Goal: Information Seeking & Learning: Find specific fact

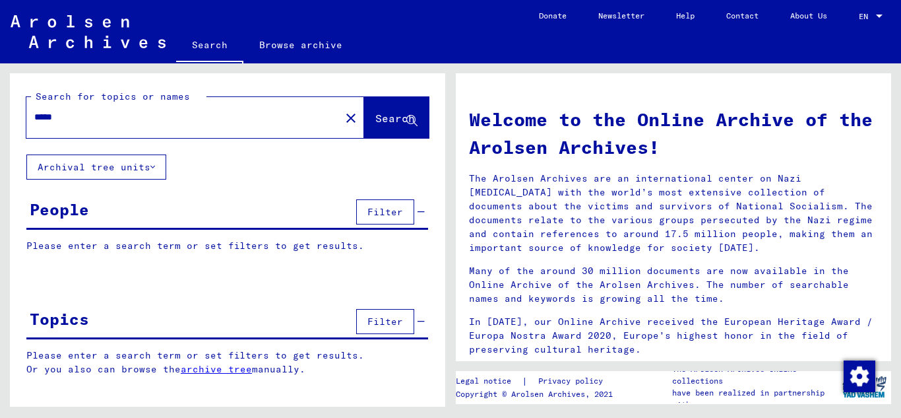
click at [375, 116] on span "Search" at bounding box center [395, 117] width 40 height 13
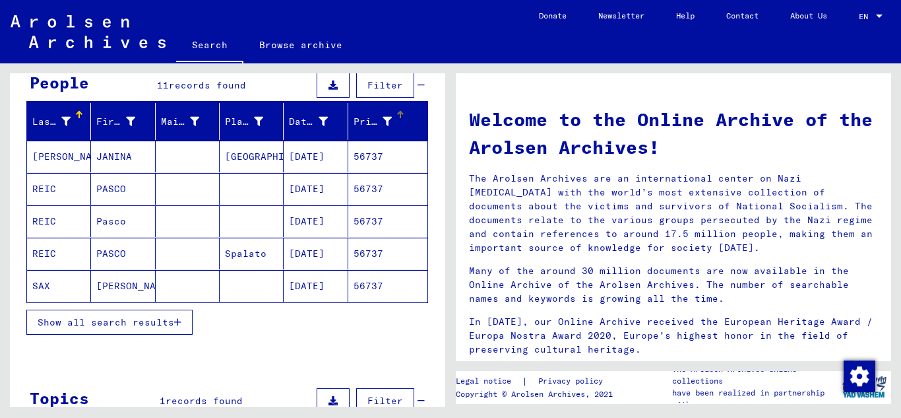
scroll to position [132, 0]
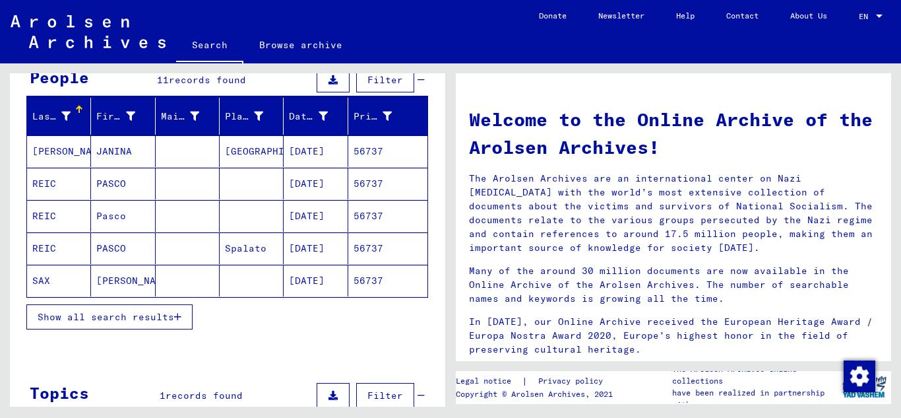
click at [180, 321] on icon "button" at bounding box center [177, 316] width 7 height 9
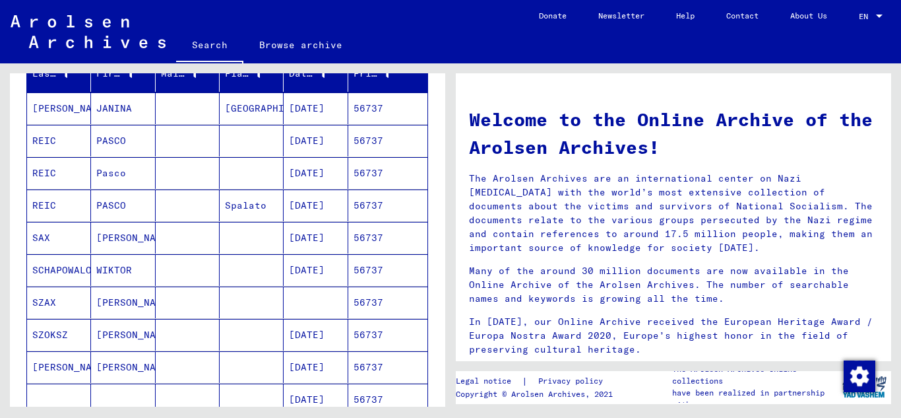
scroll to position [198, 0]
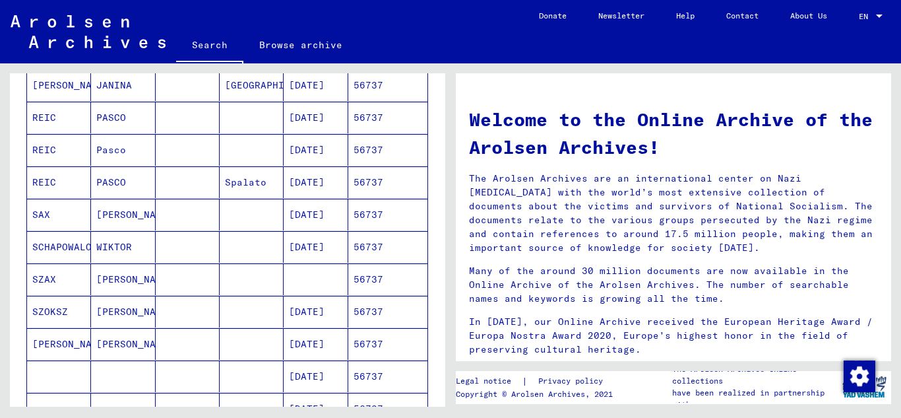
click at [357, 217] on mat-cell "56737" at bounding box center [387, 215] width 79 height 32
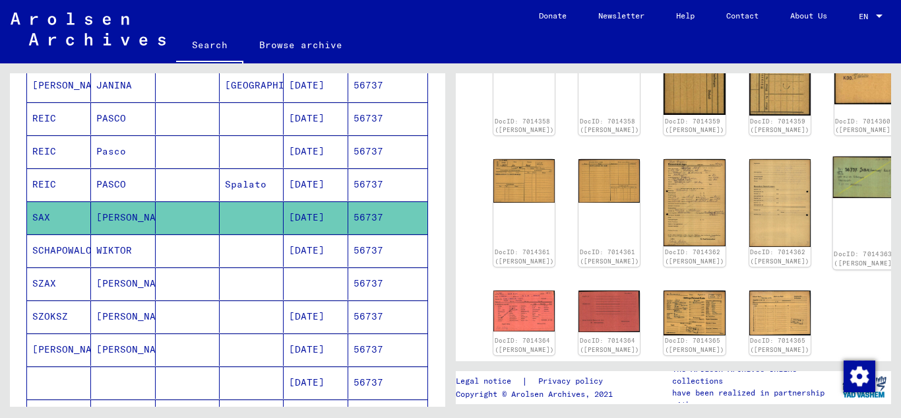
scroll to position [264, 0]
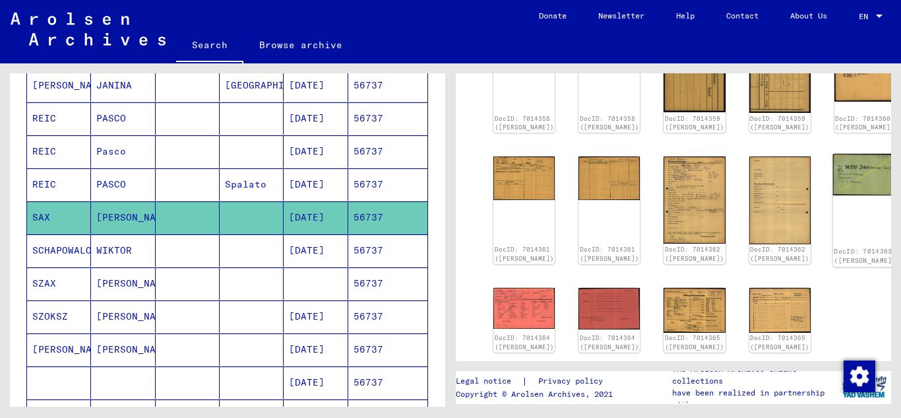
click at [832, 165] on img at bounding box center [864, 175] width 65 height 42
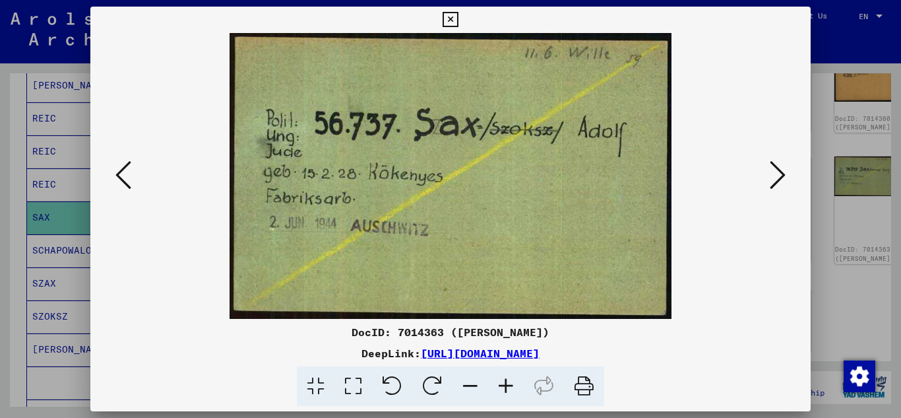
click at [784, 171] on icon at bounding box center [778, 175] width 16 height 32
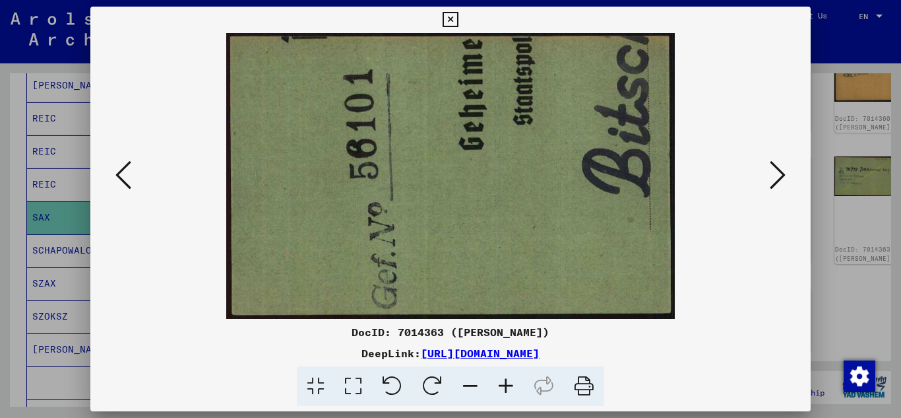
click at [784, 171] on icon at bounding box center [778, 175] width 16 height 32
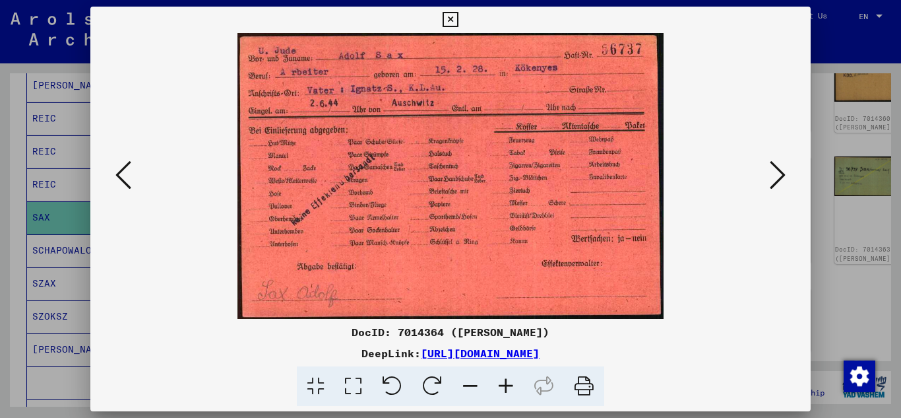
click at [784, 171] on icon at bounding box center [778, 175] width 16 height 32
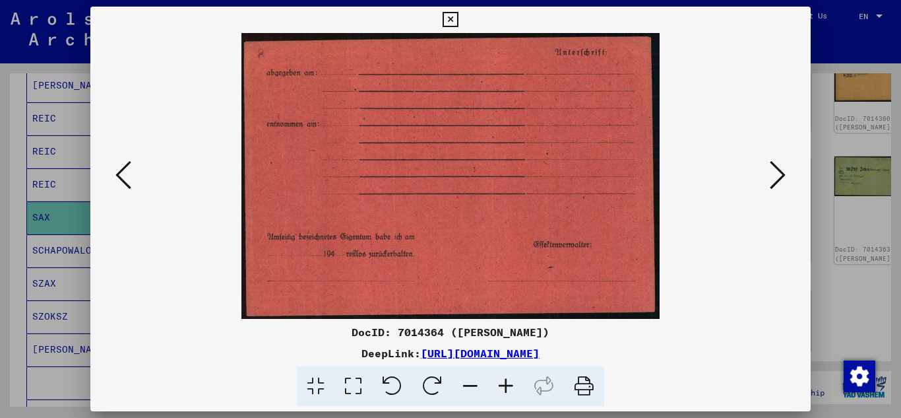
click at [784, 171] on icon at bounding box center [778, 175] width 16 height 32
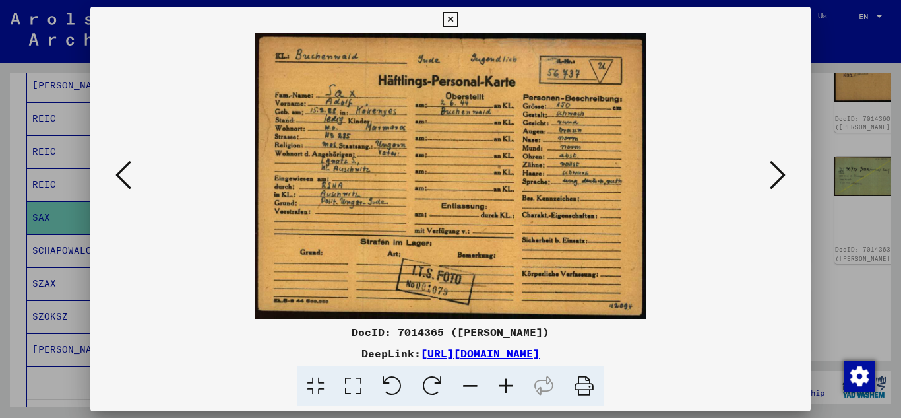
click at [446, 18] on icon at bounding box center [450, 20] width 15 height 16
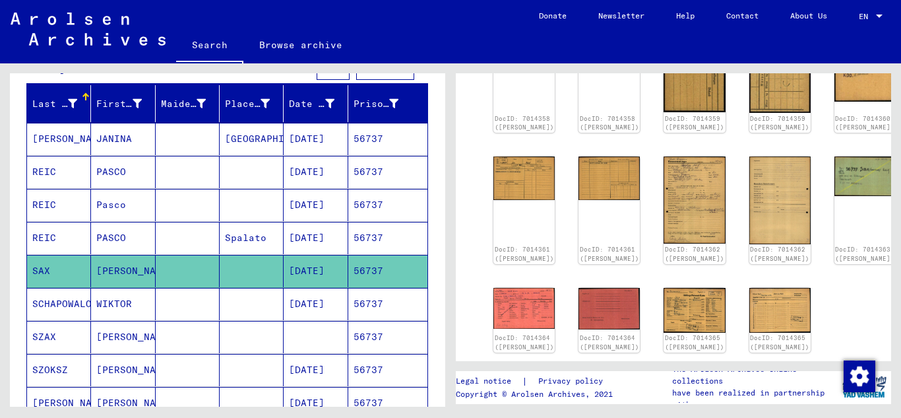
scroll to position [0, 0]
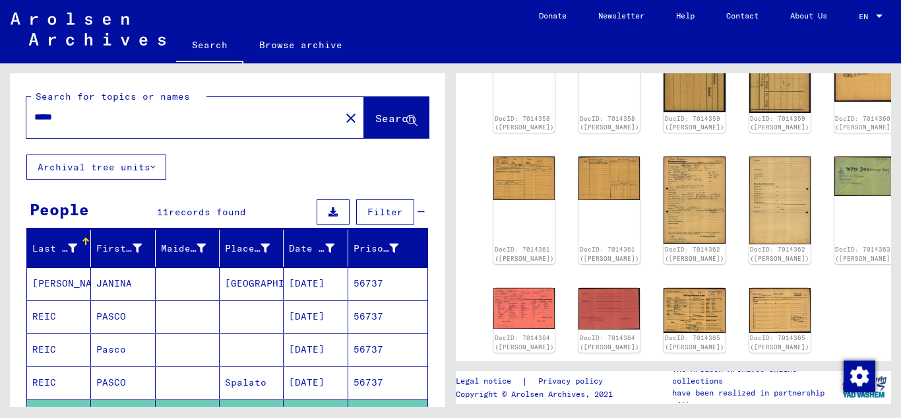
click at [80, 102] on mat-label "Search for topics or names" at bounding box center [113, 96] width 154 height 12
click at [80, 103] on div "Search for topics or names" at bounding box center [118, 97] width 175 height 14
click at [76, 112] on input "*****" at bounding box center [183, 117] width 298 height 14
click at [387, 115] on span "Search" at bounding box center [395, 117] width 40 height 13
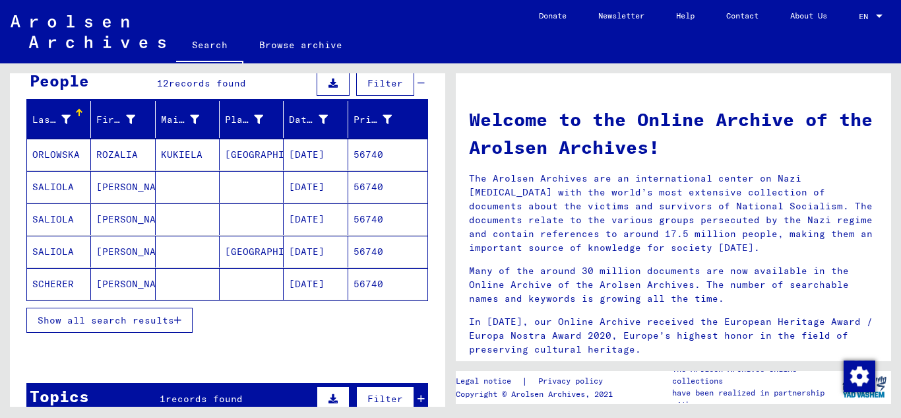
scroll to position [132, 0]
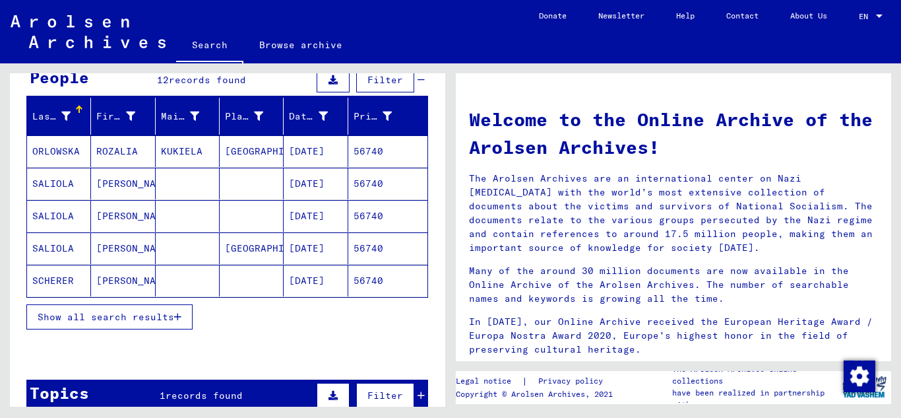
click at [175, 314] on icon "button" at bounding box center [177, 316] width 7 height 9
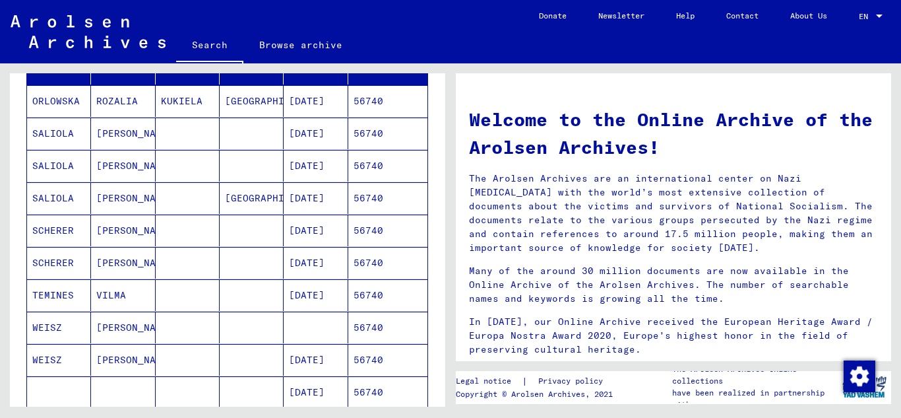
scroll to position [264, 0]
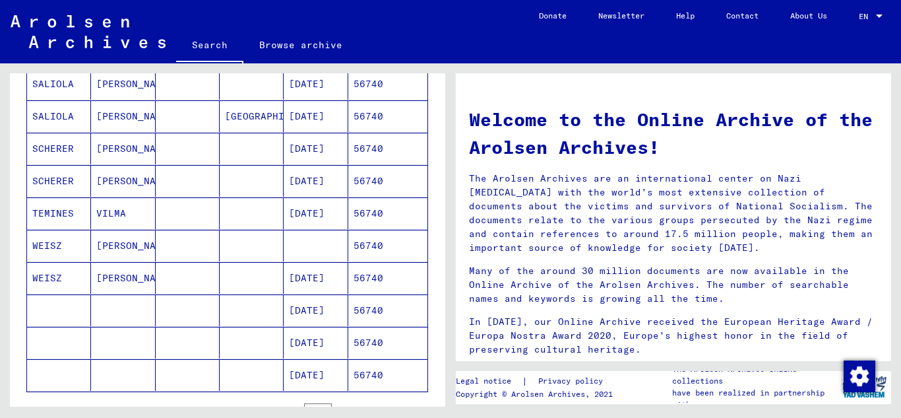
click at [375, 277] on mat-cell "56740" at bounding box center [387, 278] width 79 height 32
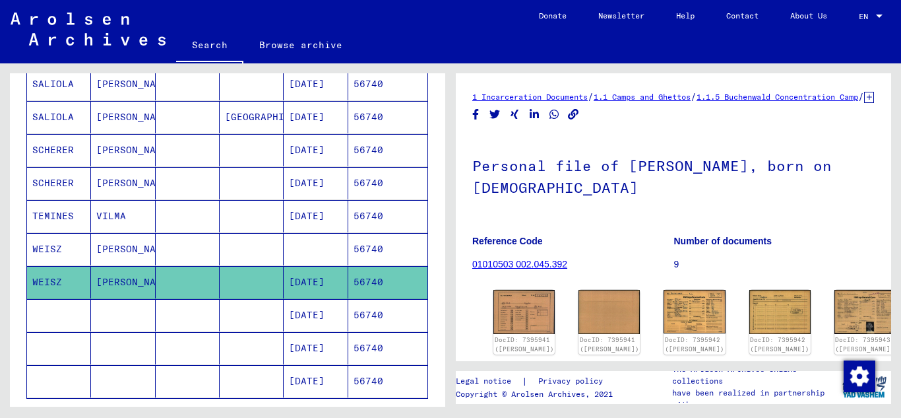
scroll to position [132, 0]
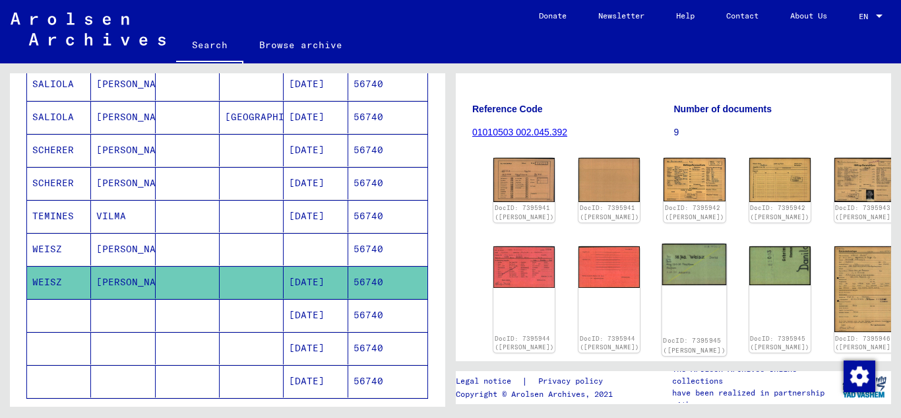
click at [662, 270] on img at bounding box center [694, 264] width 65 height 42
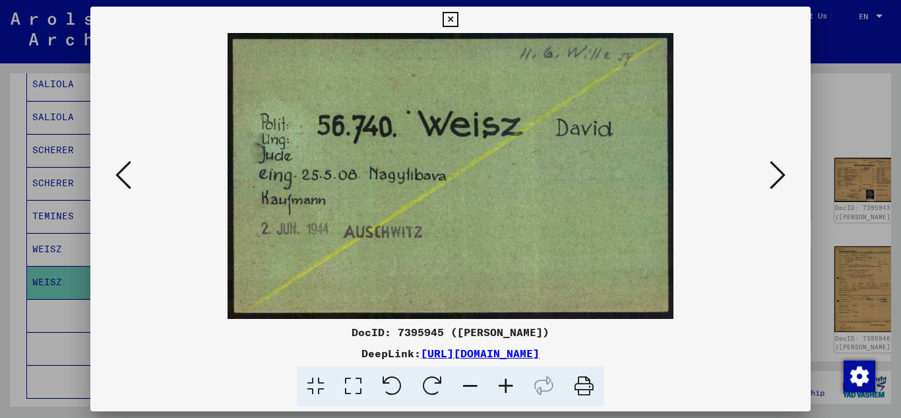
click at [124, 173] on icon at bounding box center [123, 175] width 16 height 32
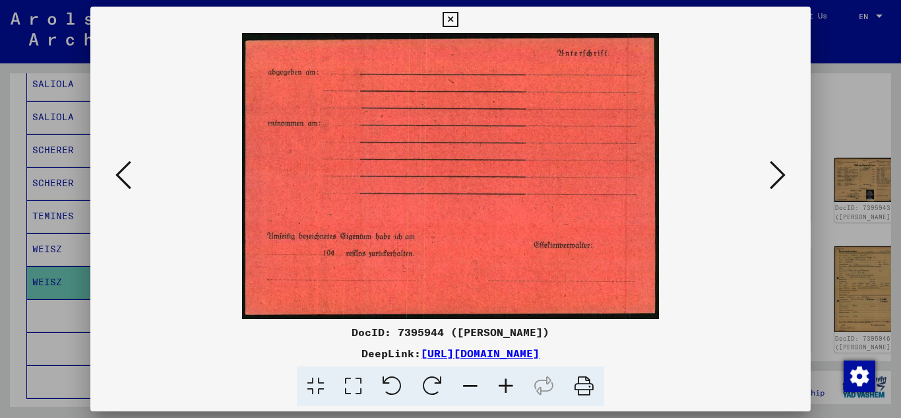
click at [124, 173] on icon at bounding box center [123, 175] width 16 height 32
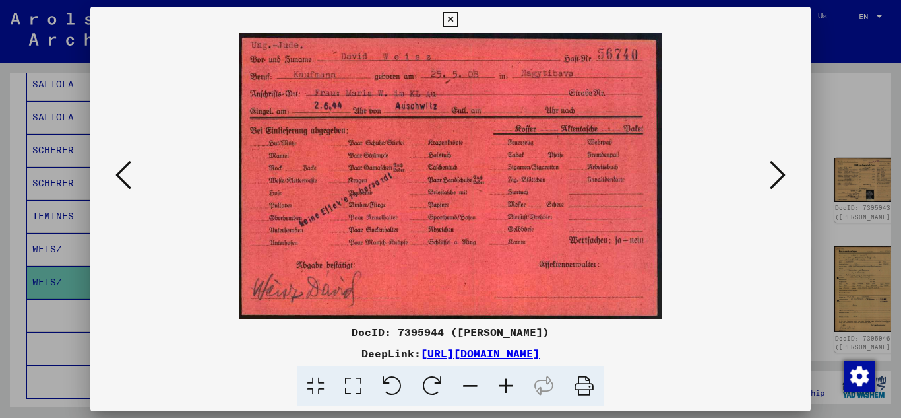
click at [124, 173] on icon at bounding box center [123, 175] width 16 height 32
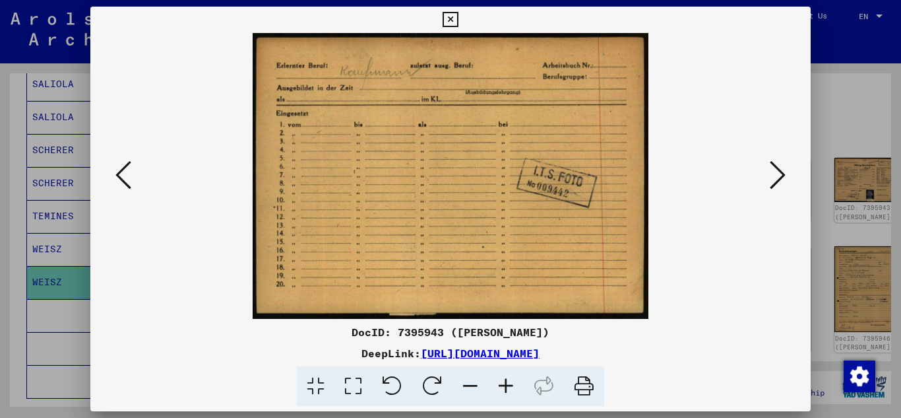
click at [432, 26] on div "DocID: 7395943 ([PERSON_NAME]) DeepLink: [URL][DOMAIN_NAME]" at bounding box center [450, 207] width 721 height 400
click at [445, 22] on icon at bounding box center [450, 20] width 15 height 16
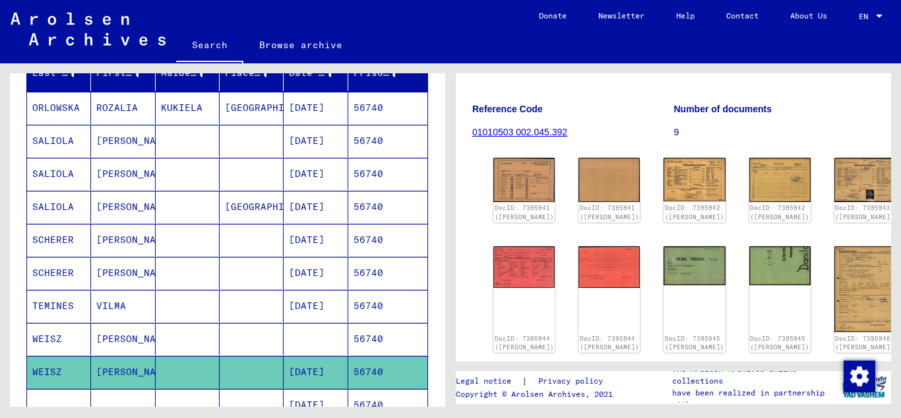
scroll to position [0, 0]
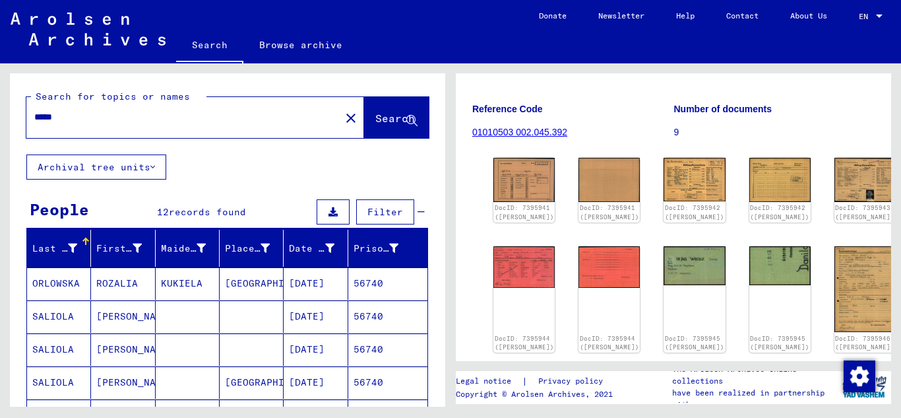
click at [108, 115] on input "*****" at bounding box center [183, 117] width 298 height 14
click at [387, 107] on button "Search" at bounding box center [396, 117] width 65 height 41
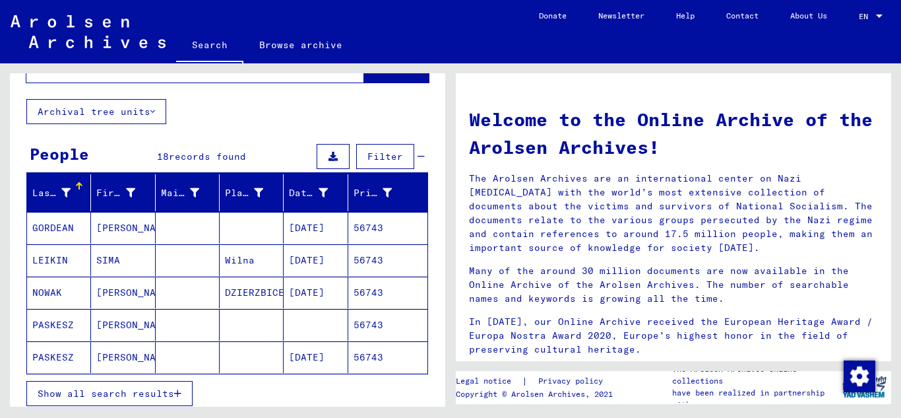
scroll to position [132, 0]
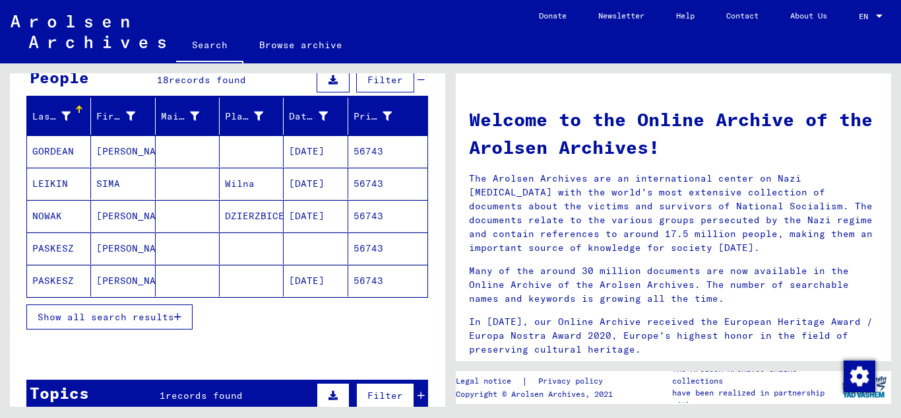
click at [181, 315] on icon "button" at bounding box center [177, 316] width 7 height 9
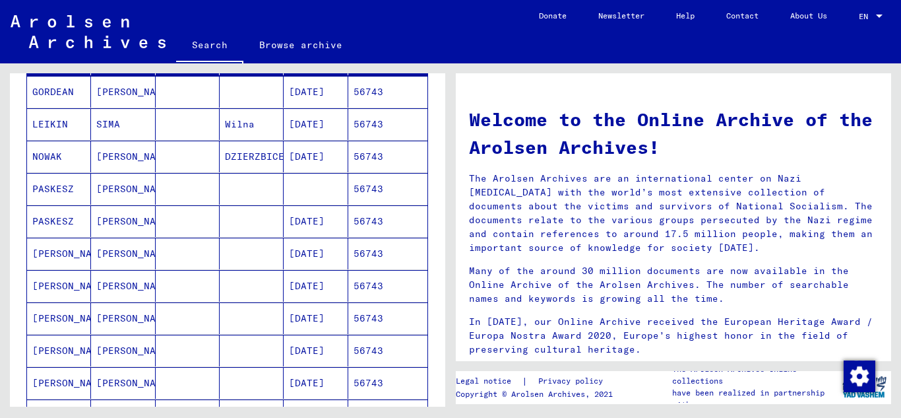
scroll to position [264, 0]
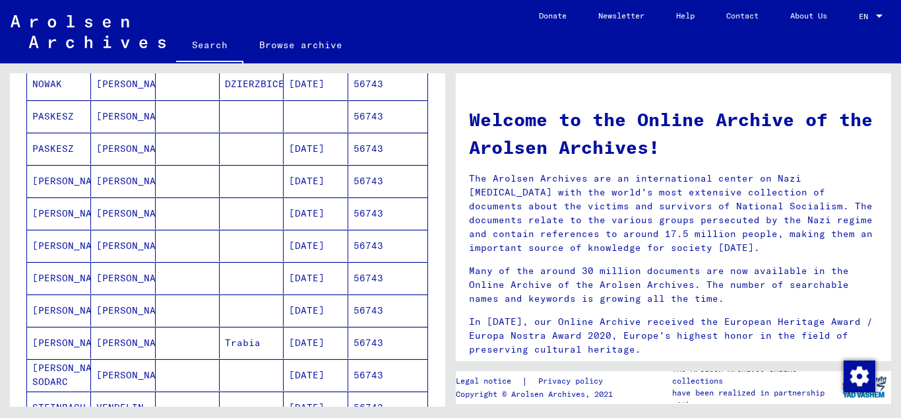
click at [377, 146] on mat-cell "56743" at bounding box center [387, 149] width 79 height 32
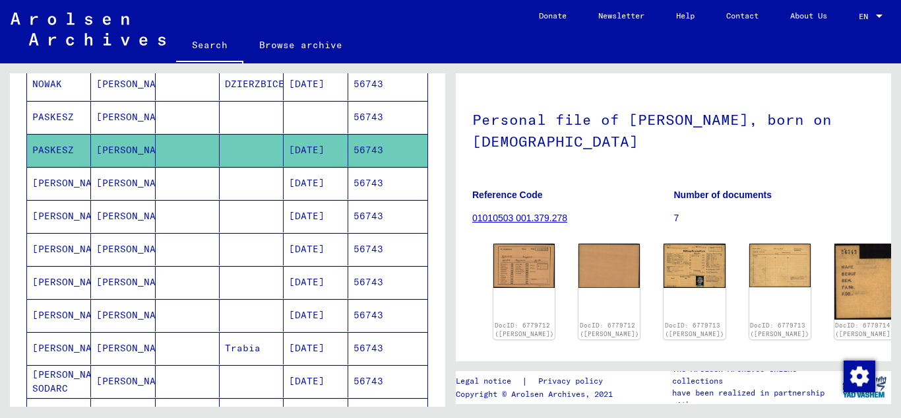
scroll to position [132, 0]
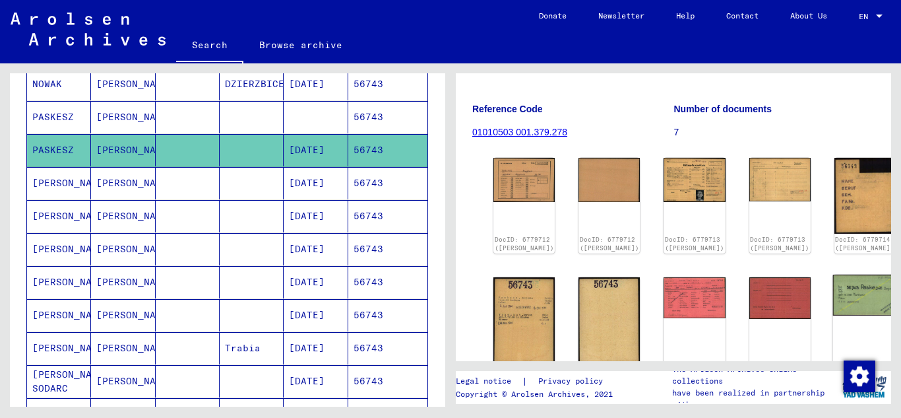
click at [832, 293] on img at bounding box center [864, 294] width 65 height 41
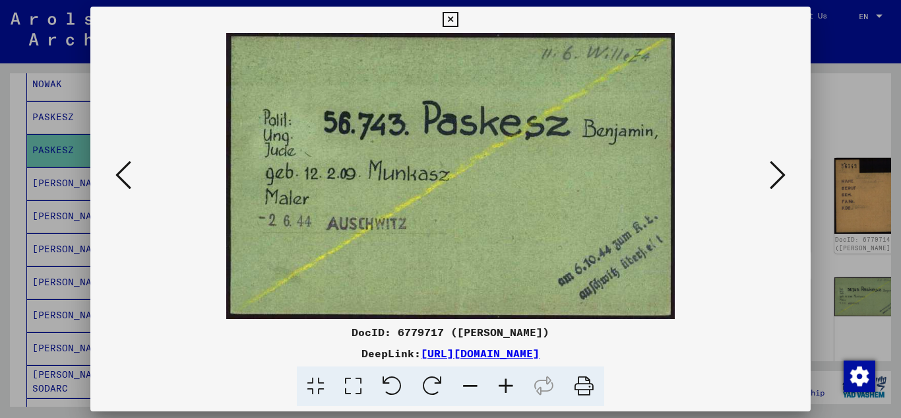
click at [452, 14] on icon at bounding box center [450, 20] width 15 height 16
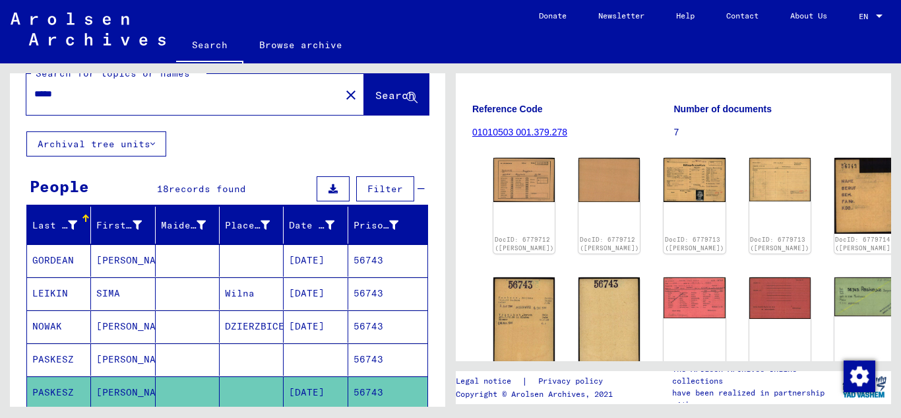
scroll to position [0, 0]
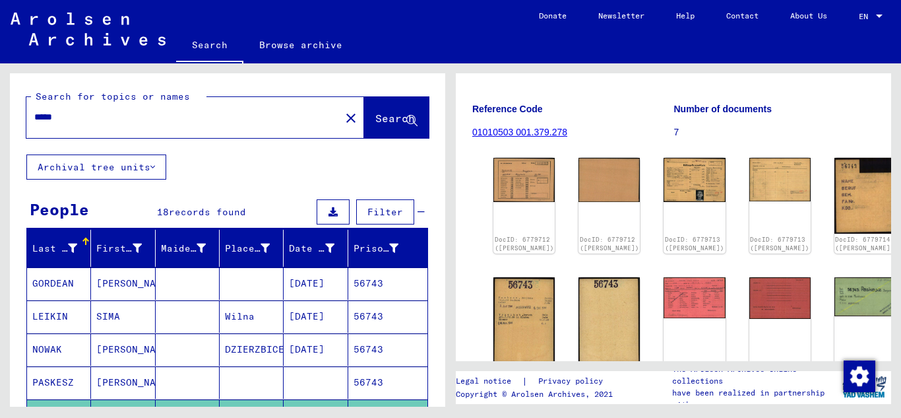
click at [90, 115] on input "*****" at bounding box center [183, 117] width 298 height 14
click at [375, 119] on span "Search" at bounding box center [395, 117] width 40 height 13
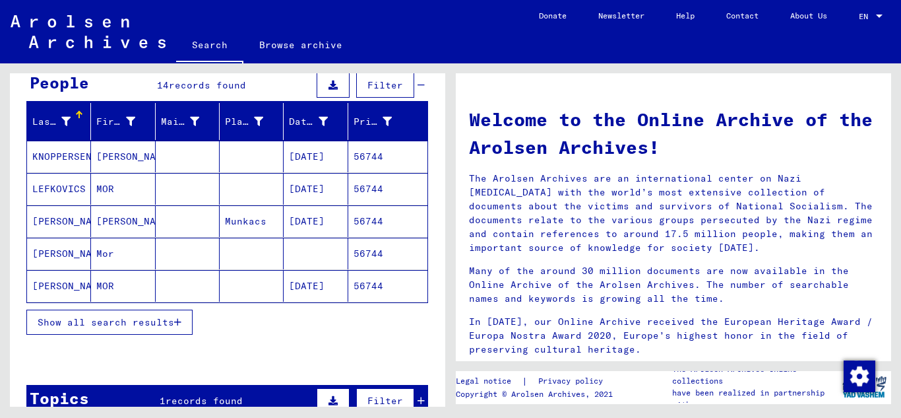
scroll to position [132, 0]
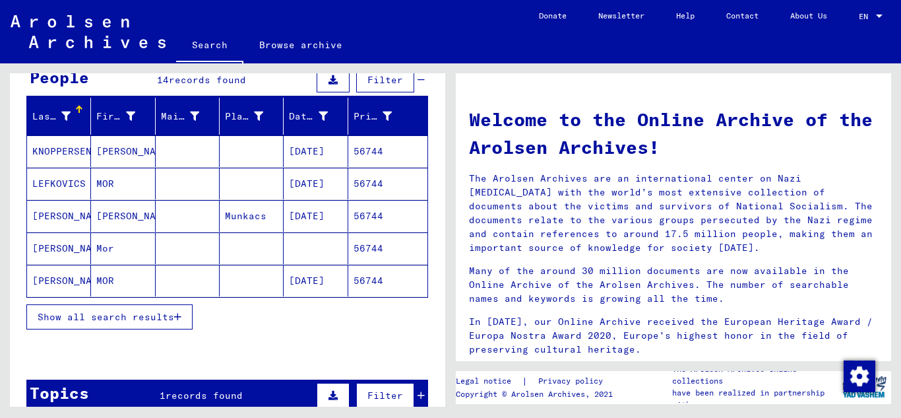
click at [362, 282] on mat-cell "56744" at bounding box center [387, 280] width 79 height 32
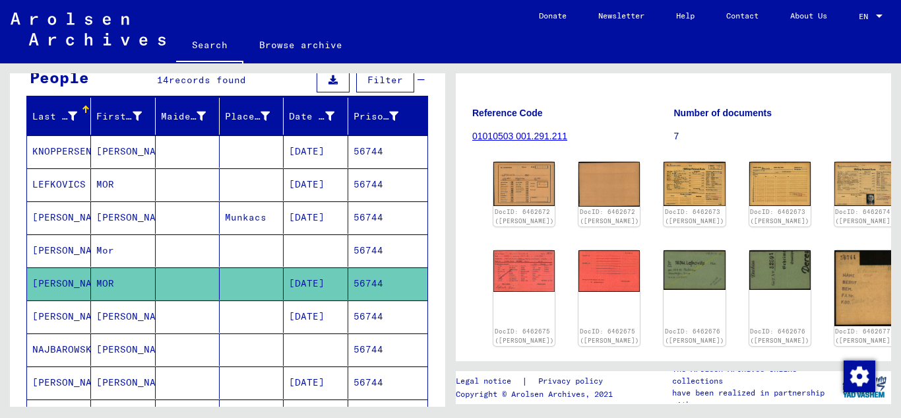
scroll to position [132, 0]
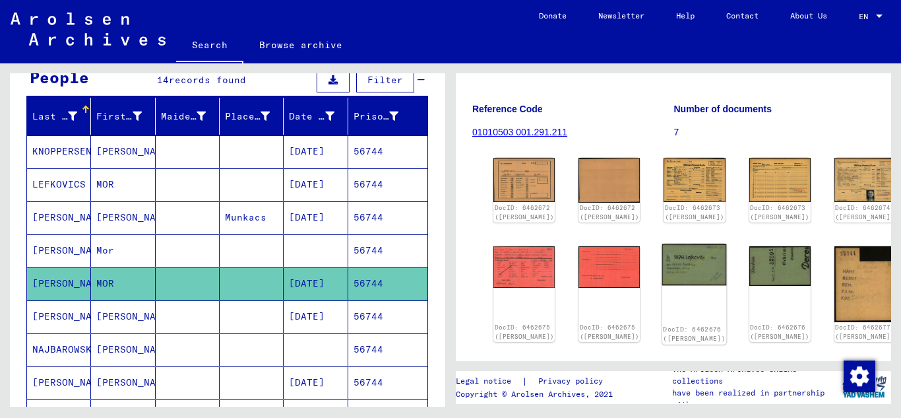
click at [662, 273] on img at bounding box center [694, 264] width 65 height 42
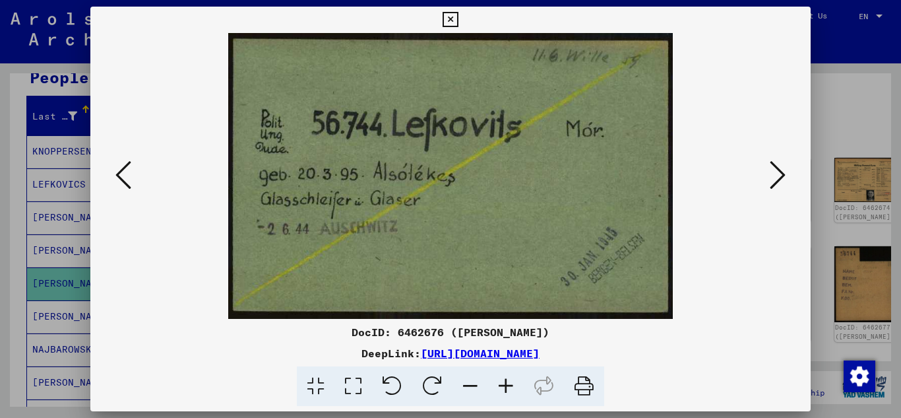
click at [450, 13] on icon at bounding box center [450, 20] width 15 height 16
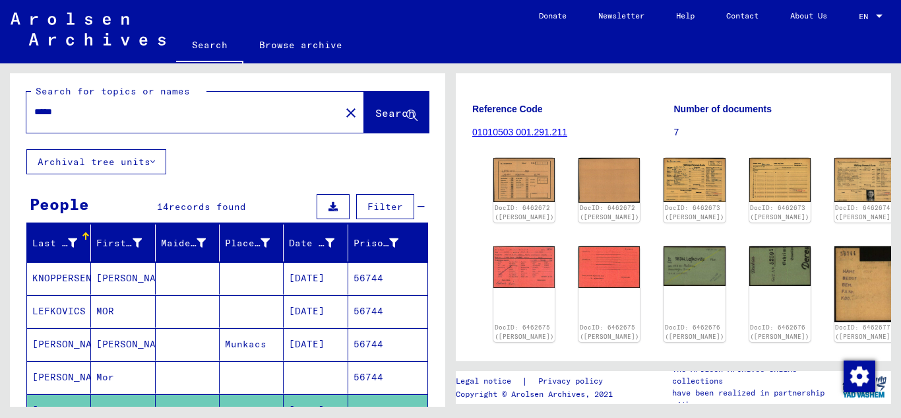
scroll to position [0, 0]
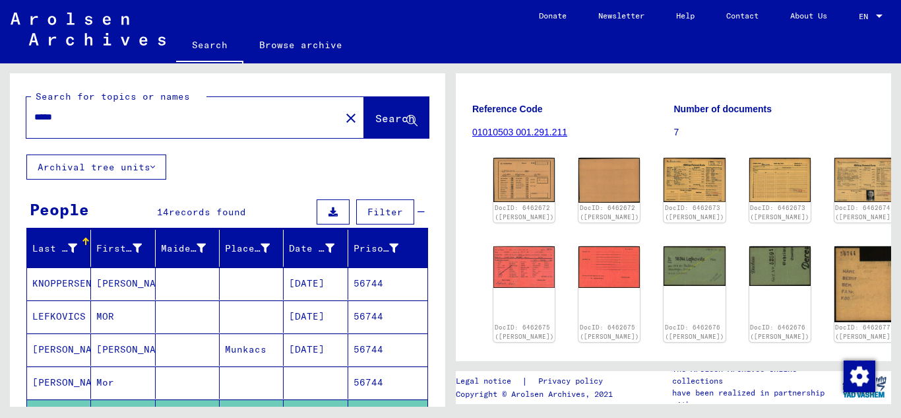
click at [109, 119] on input "*****" at bounding box center [183, 117] width 298 height 14
click at [375, 117] on span "Search" at bounding box center [395, 117] width 40 height 13
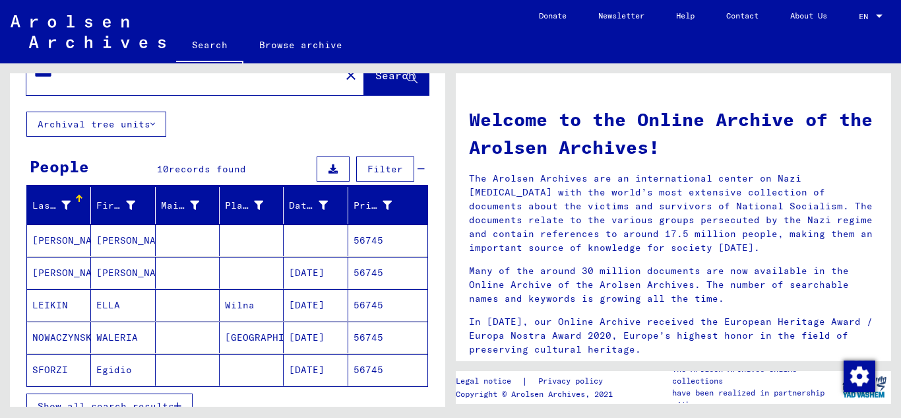
scroll to position [66, 0]
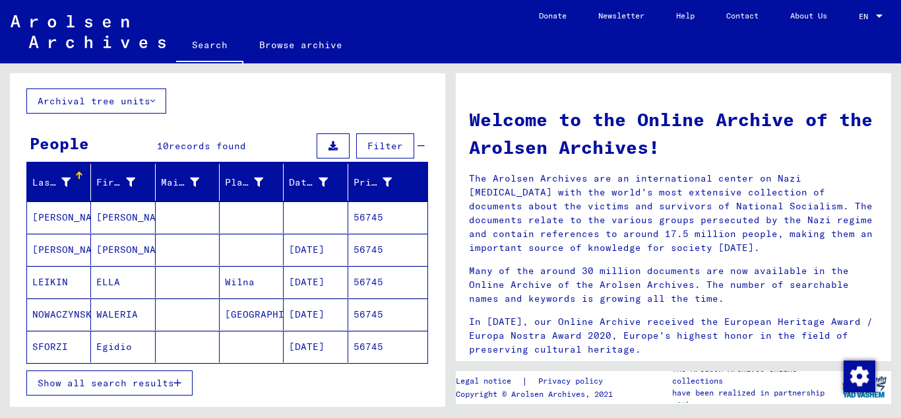
click at [382, 247] on mat-cell "56745" at bounding box center [387, 249] width 79 height 32
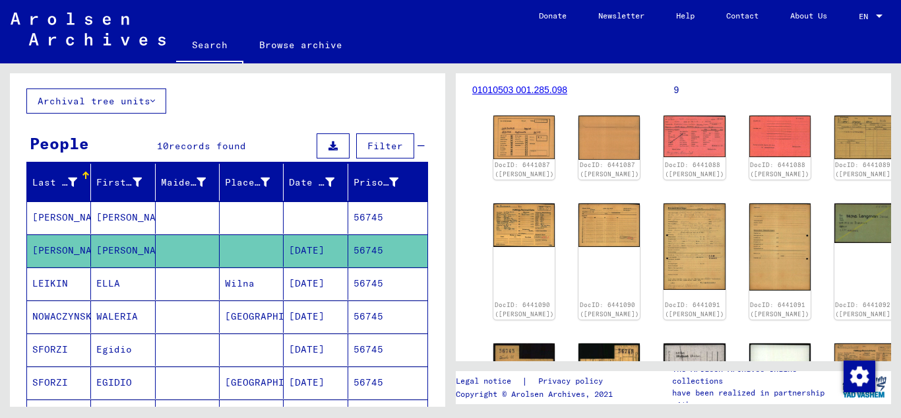
scroll to position [198, 0]
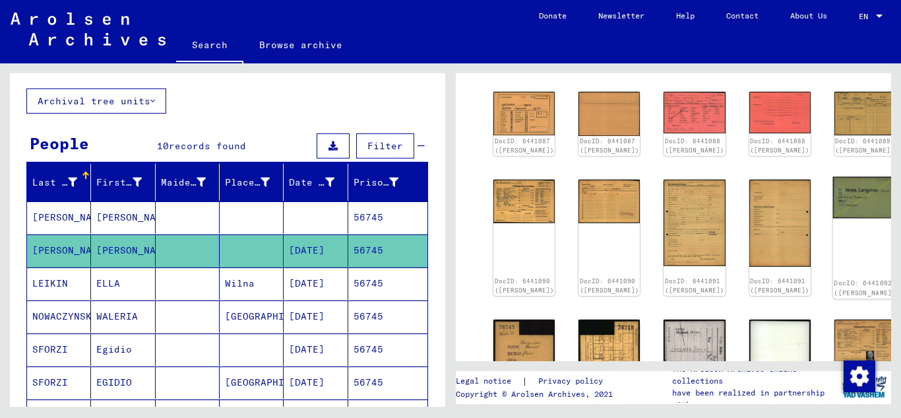
click at [832, 206] on img at bounding box center [864, 197] width 65 height 42
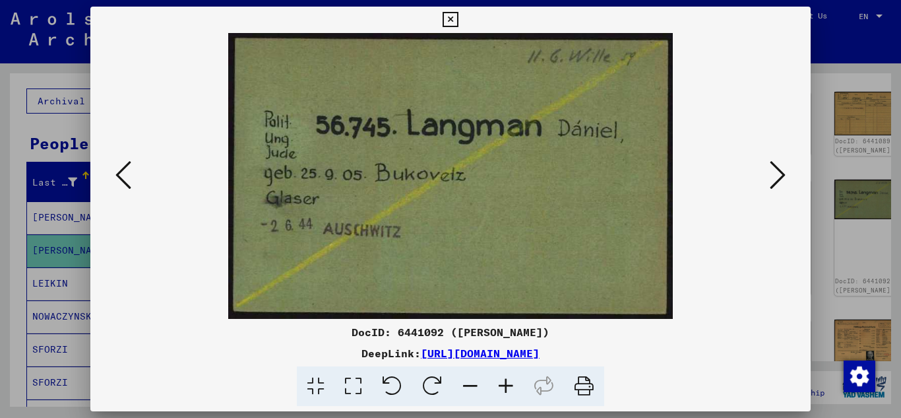
click at [449, 18] on icon at bounding box center [450, 20] width 15 height 16
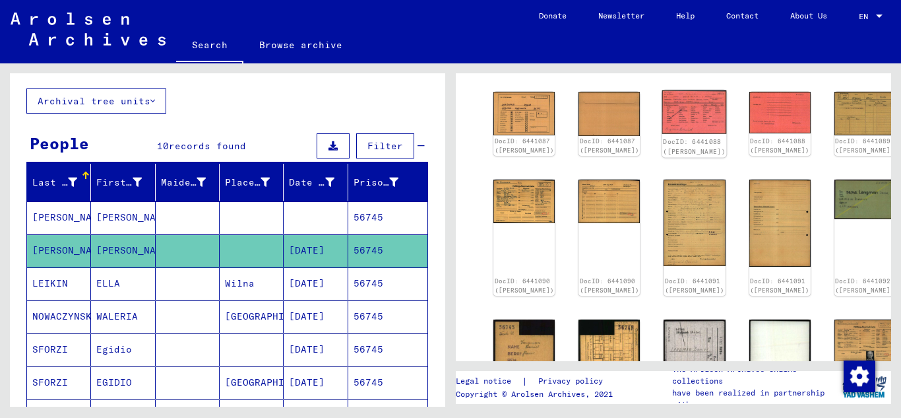
click at [662, 122] on img at bounding box center [694, 112] width 65 height 44
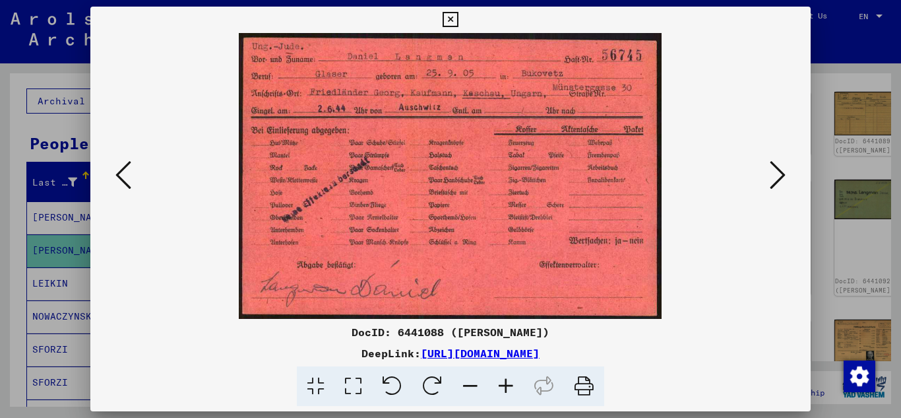
click at [455, 20] on icon at bounding box center [450, 20] width 15 height 16
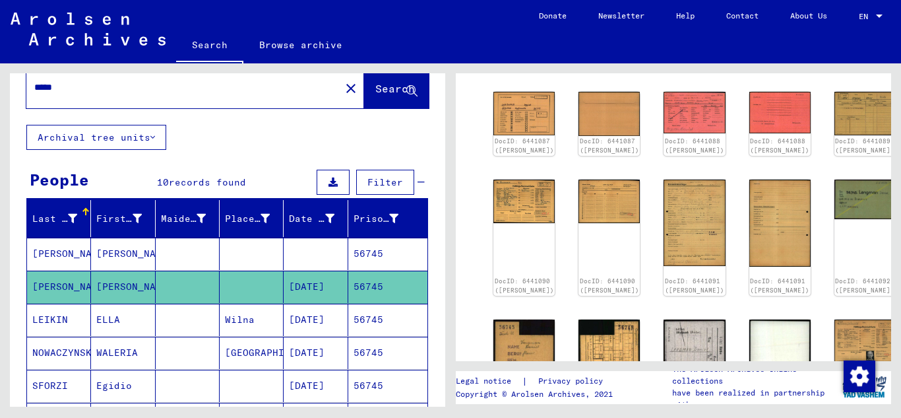
scroll to position [0, 0]
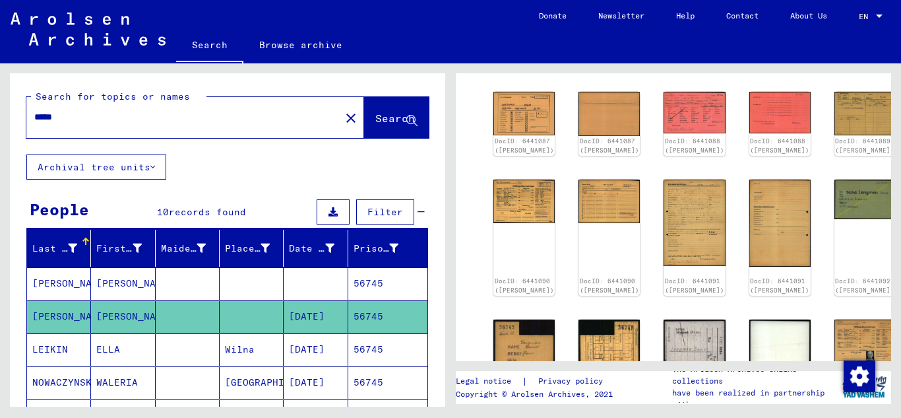
click at [92, 127] on div "*****" at bounding box center [179, 117] width 306 height 30
click at [84, 118] on input "*****" at bounding box center [183, 117] width 298 height 14
click at [375, 111] on span "Search" at bounding box center [395, 117] width 40 height 13
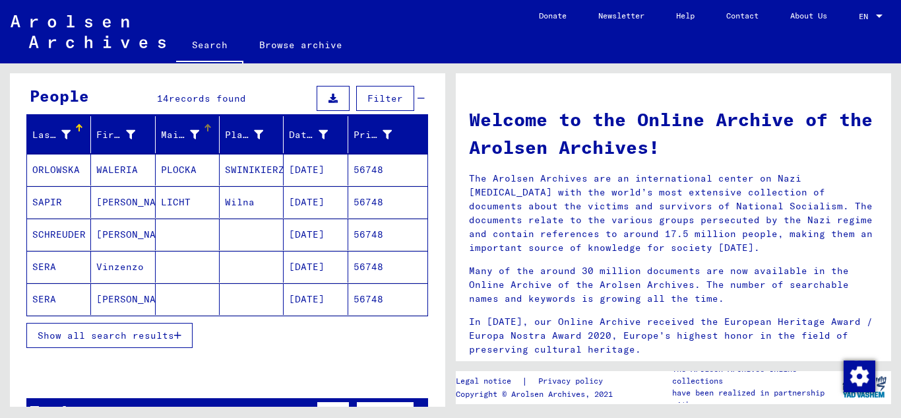
scroll to position [132, 0]
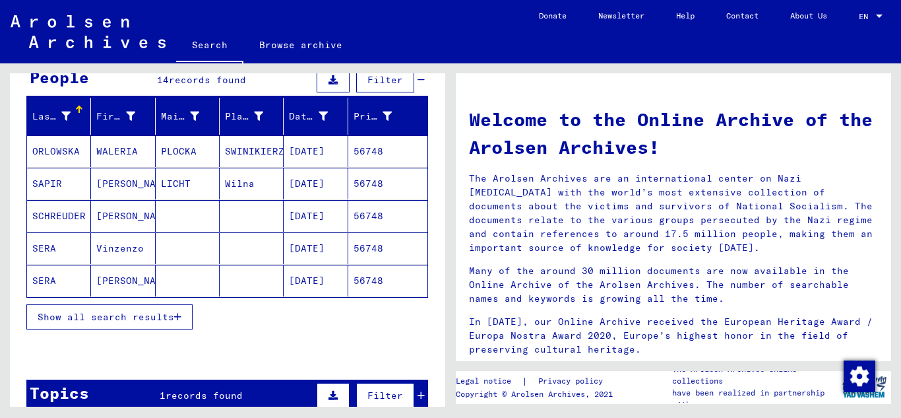
click at [180, 315] on icon "button" at bounding box center [177, 316] width 7 height 9
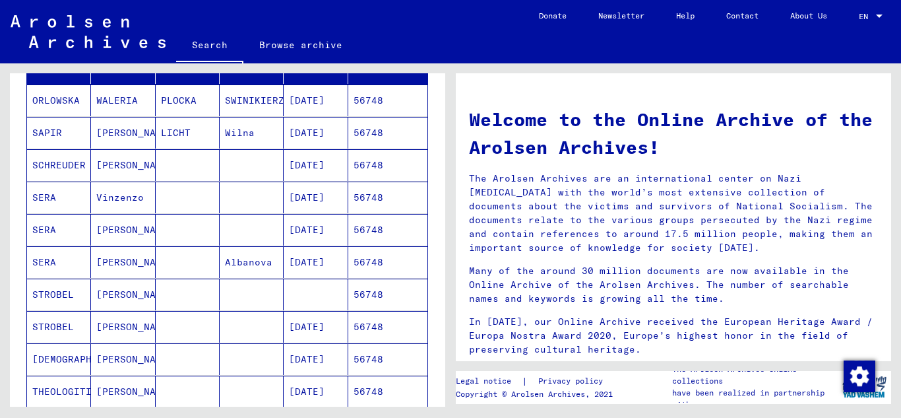
scroll to position [264, 0]
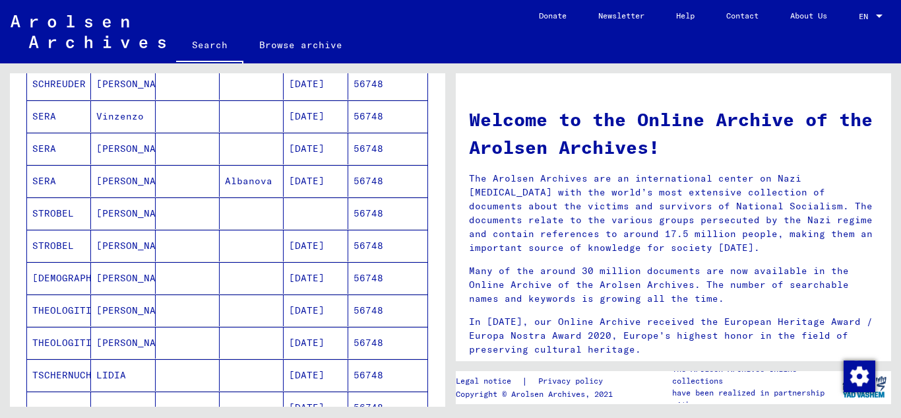
click at [350, 239] on mat-cell "56748" at bounding box center [387, 246] width 79 height 32
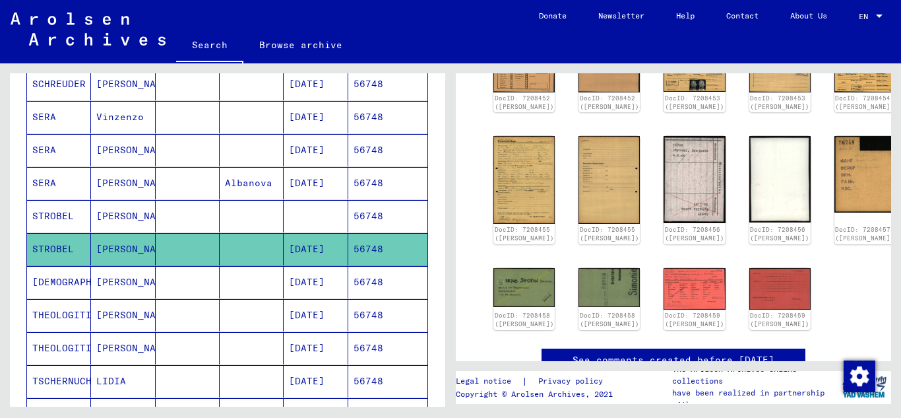
scroll to position [264, 0]
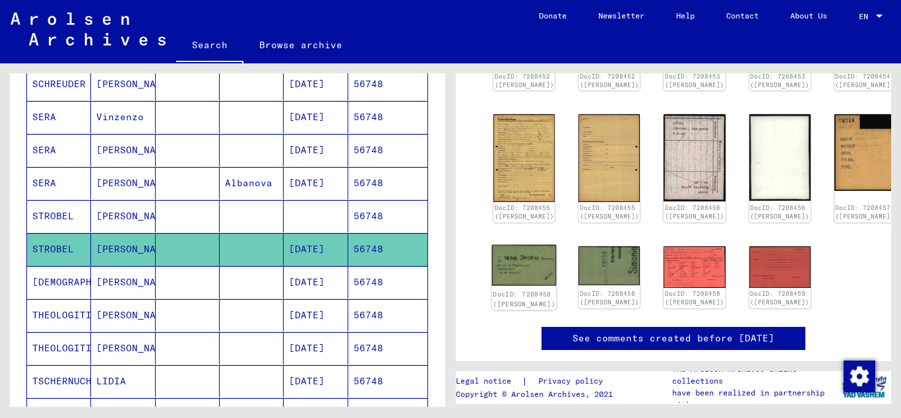
click at [530, 259] on img at bounding box center [524, 264] width 65 height 41
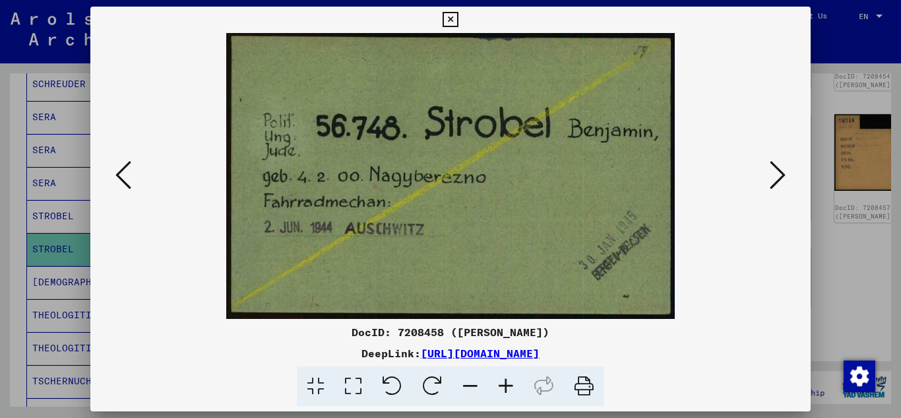
drag, startPoint x: 453, startPoint y: 15, endPoint x: 429, endPoint y: 36, distance: 32.3
click at [453, 15] on icon at bounding box center [450, 20] width 15 height 16
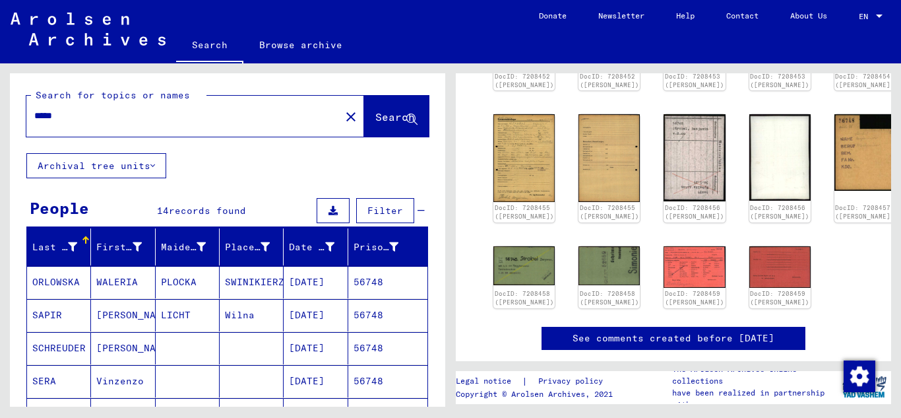
scroll to position [0, 0]
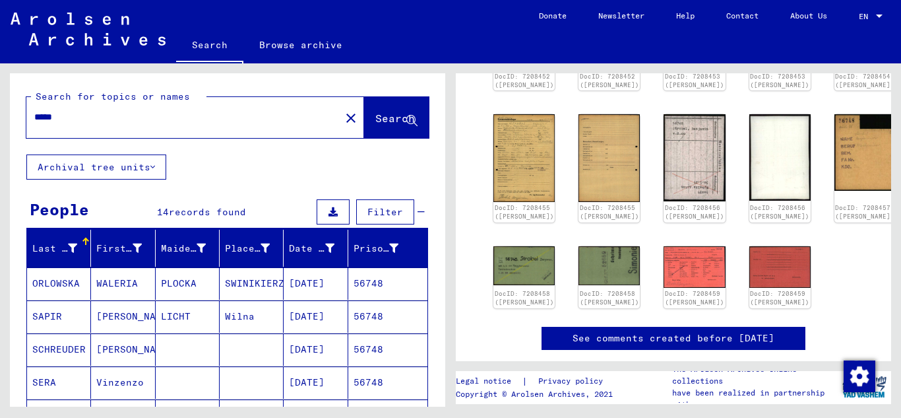
click at [82, 115] on input "*****" at bounding box center [183, 117] width 298 height 14
type input "*****"
click at [379, 125] on span "Search" at bounding box center [396, 119] width 42 height 14
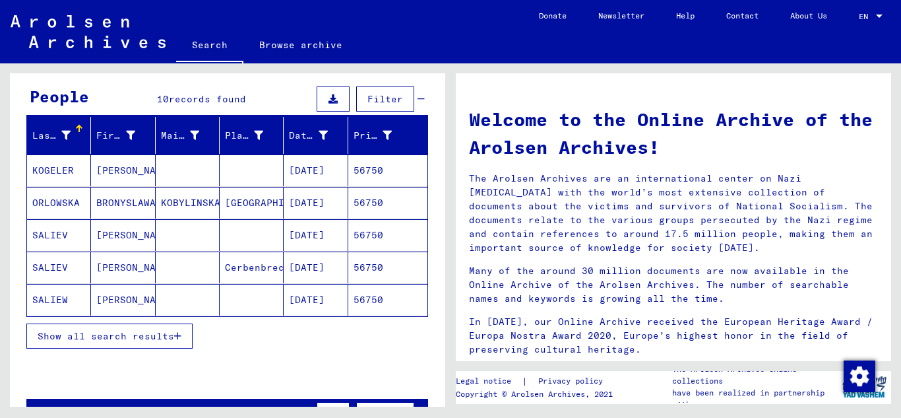
scroll to position [132, 0]
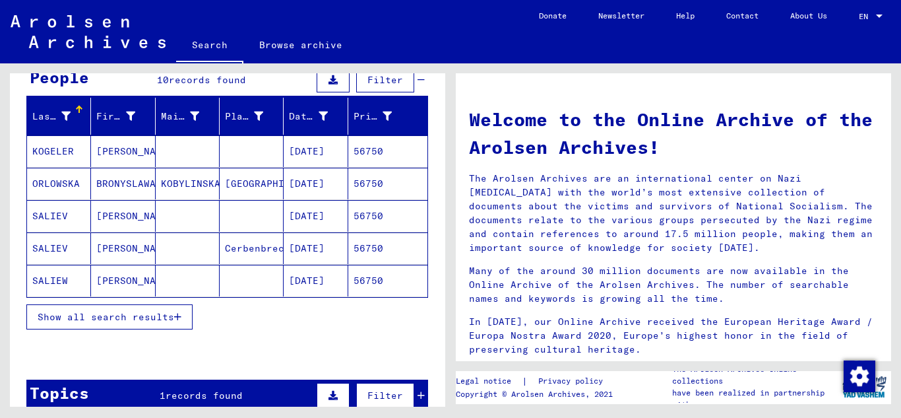
click at [175, 318] on icon "button" at bounding box center [177, 316] width 7 height 9
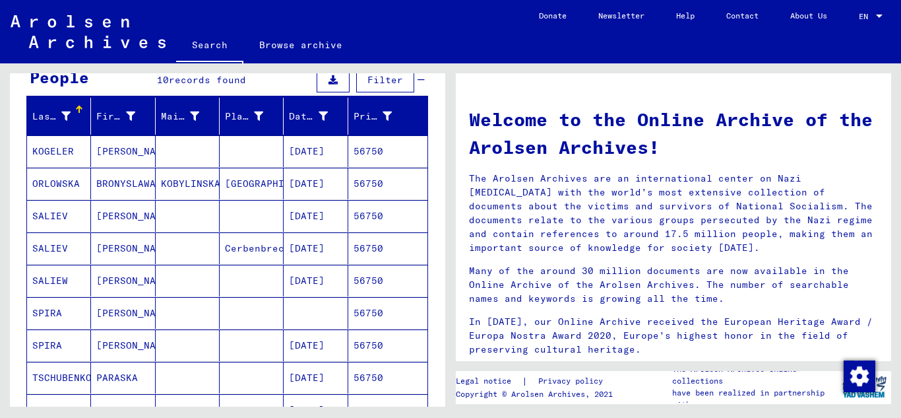
scroll to position [198, 0]
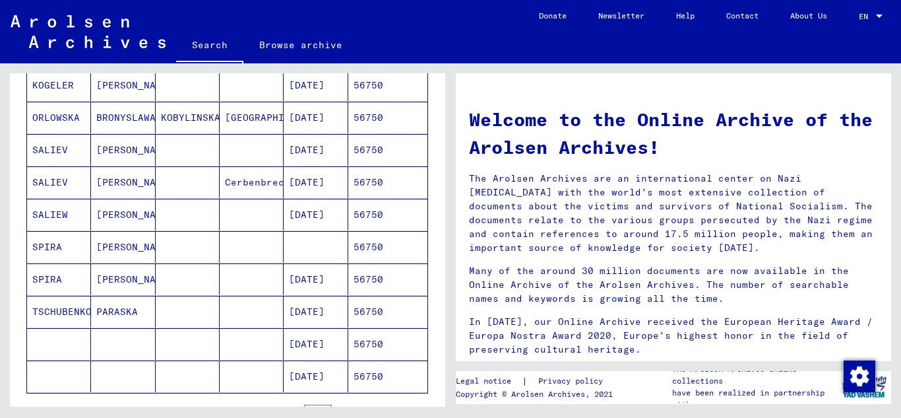
click at [369, 283] on mat-cell "56750" at bounding box center [387, 279] width 79 height 32
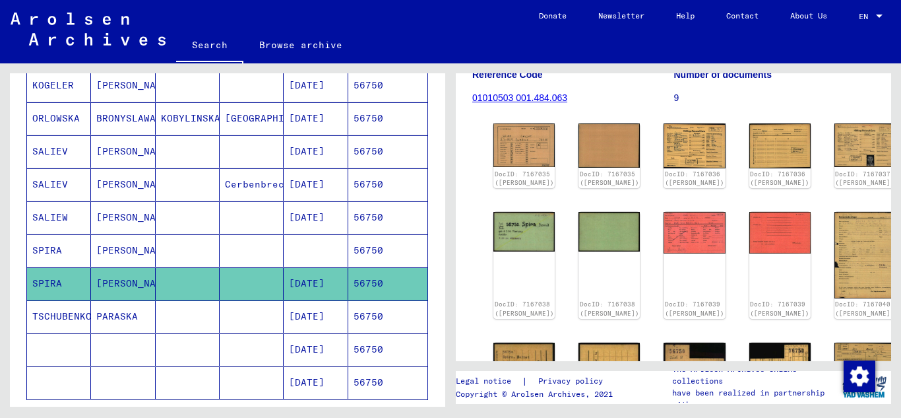
scroll to position [132, 0]
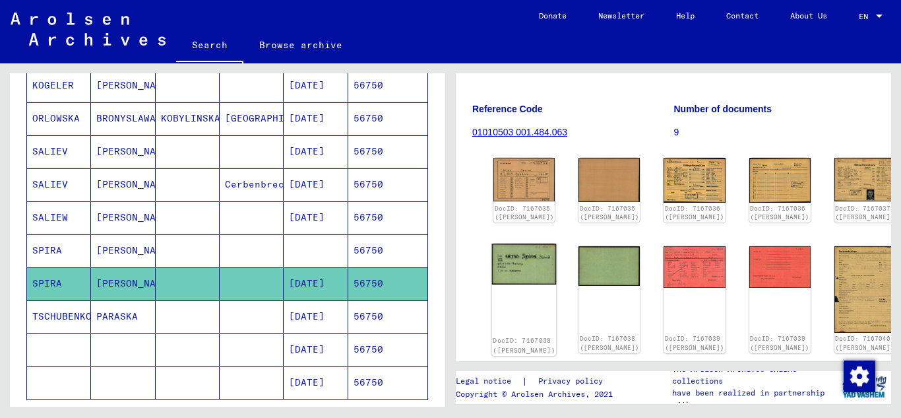
click at [518, 270] on img at bounding box center [524, 263] width 65 height 41
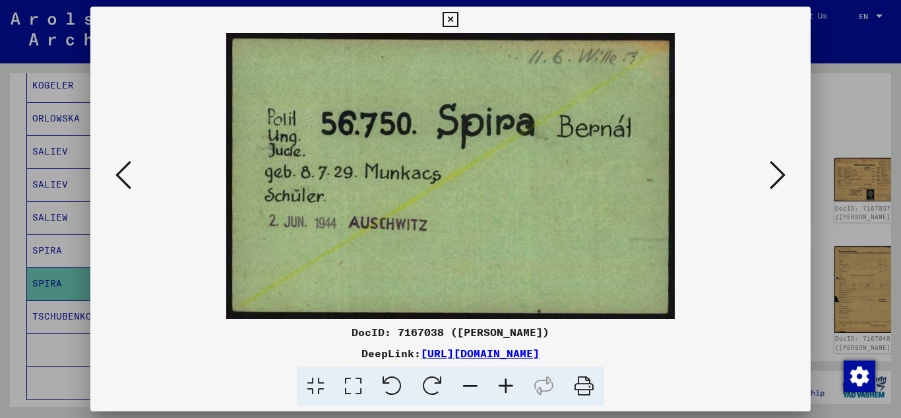
click at [779, 174] on icon at bounding box center [778, 175] width 16 height 32
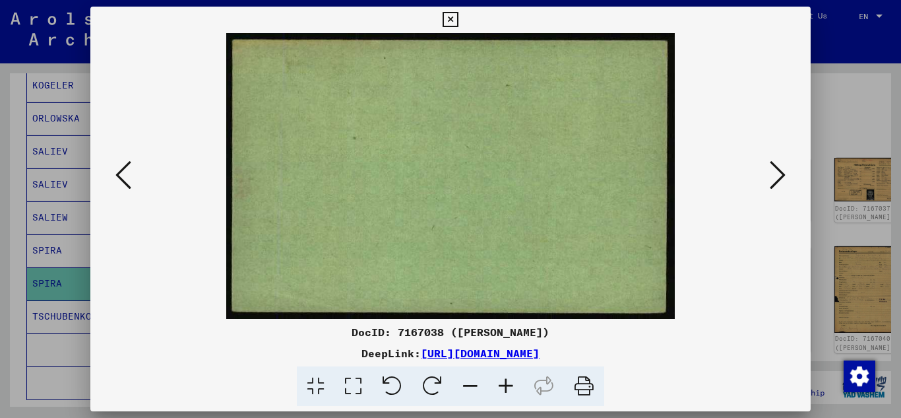
click at [778, 174] on icon at bounding box center [778, 175] width 16 height 32
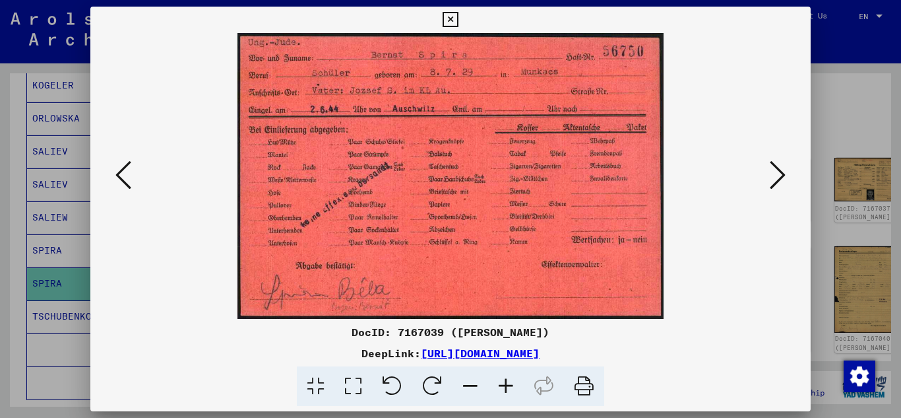
click at [777, 174] on icon at bounding box center [778, 175] width 16 height 32
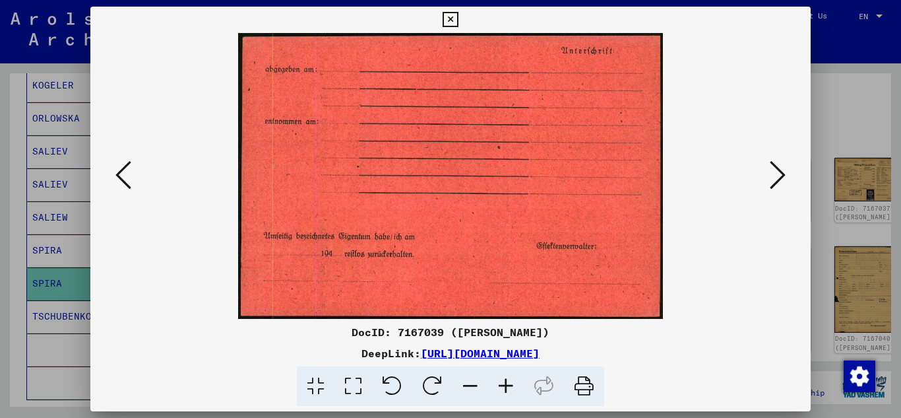
click at [777, 174] on icon at bounding box center [778, 175] width 16 height 32
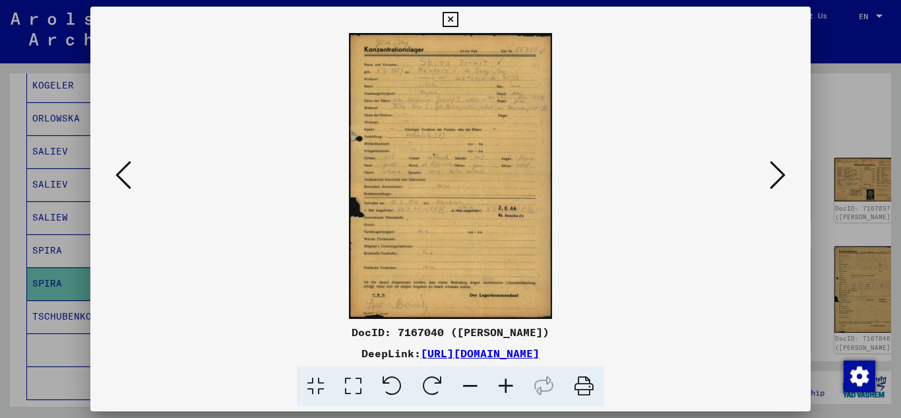
click at [776, 175] on icon at bounding box center [778, 175] width 16 height 32
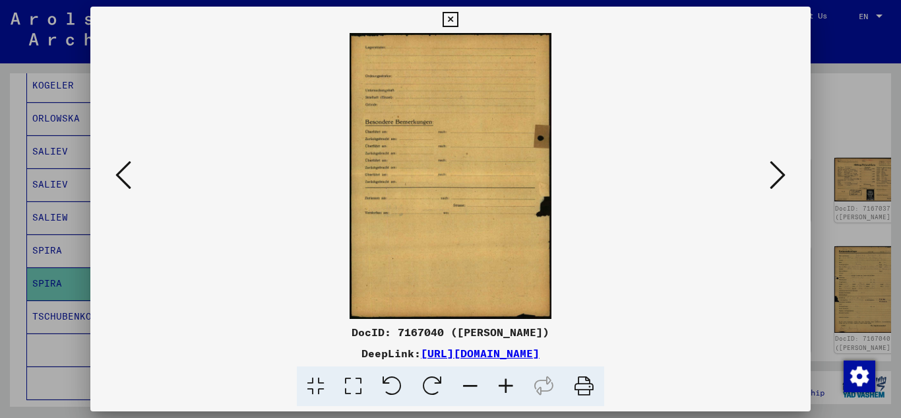
click at [776, 175] on icon at bounding box center [778, 175] width 16 height 32
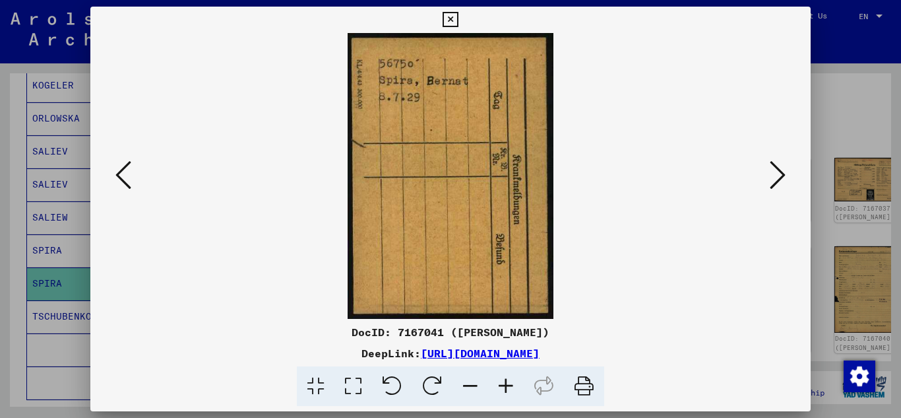
click at [123, 176] on icon at bounding box center [123, 175] width 16 height 32
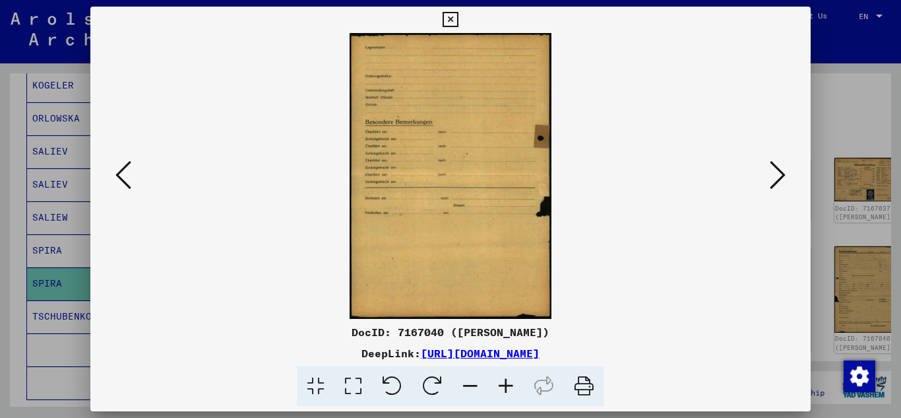
click at [123, 176] on icon at bounding box center [123, 175] width 16 height 32
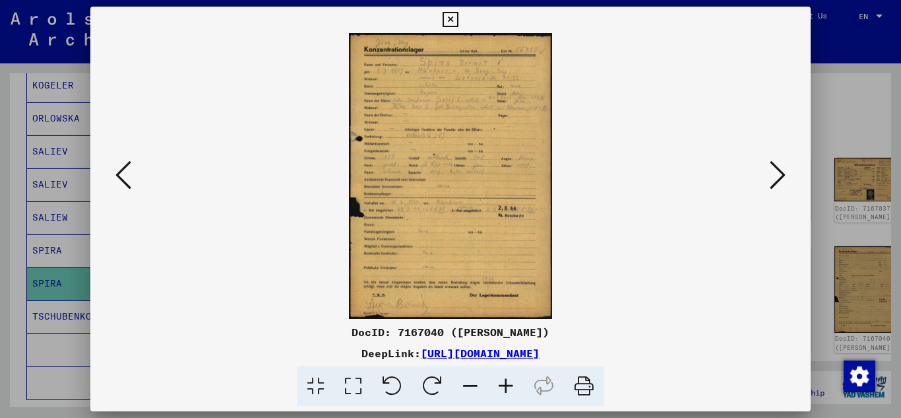
click at [499, 381] on icon at bounding box center [506, 386] width 36 height 40
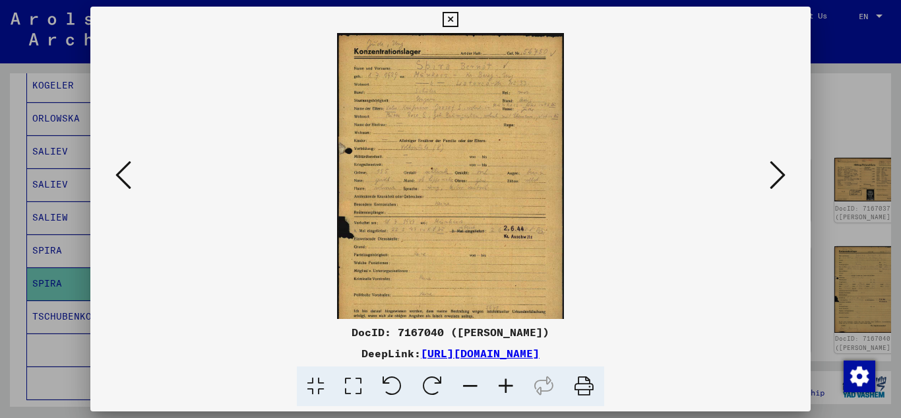
click at [499, 381] on icon at bounding box center [506, 386] width 36 height 40
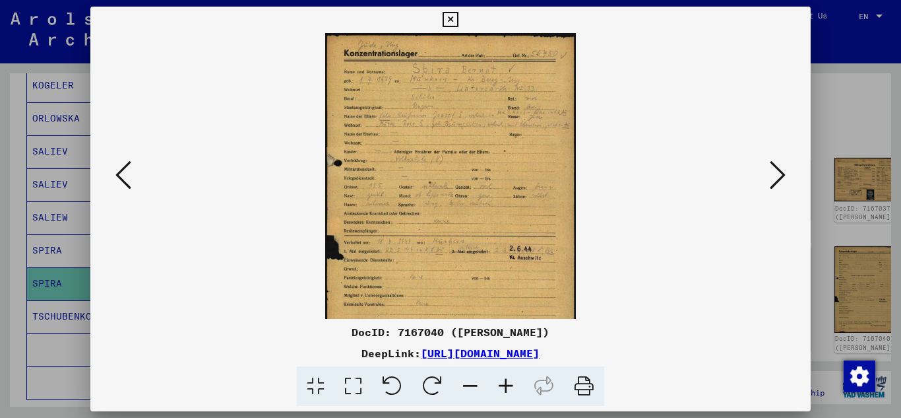
click at [499, 381] on icon at bounding box center [506, 386] width 36 height 40
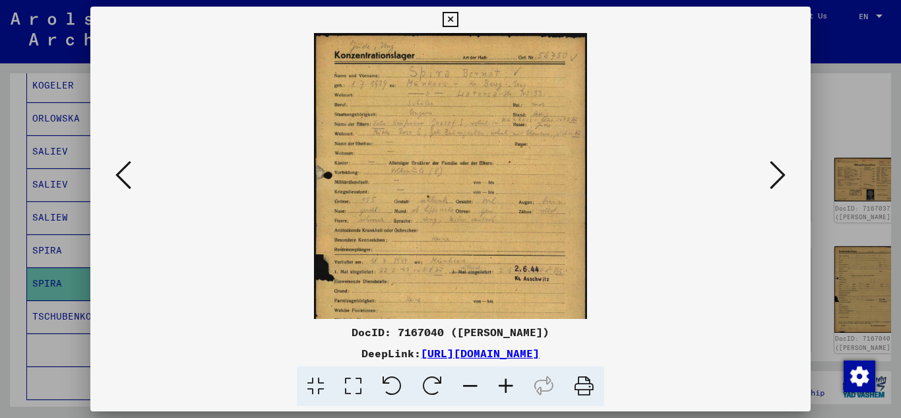
click at [499, 381] on icon at bounding box center [506, 386] width 36 height 40
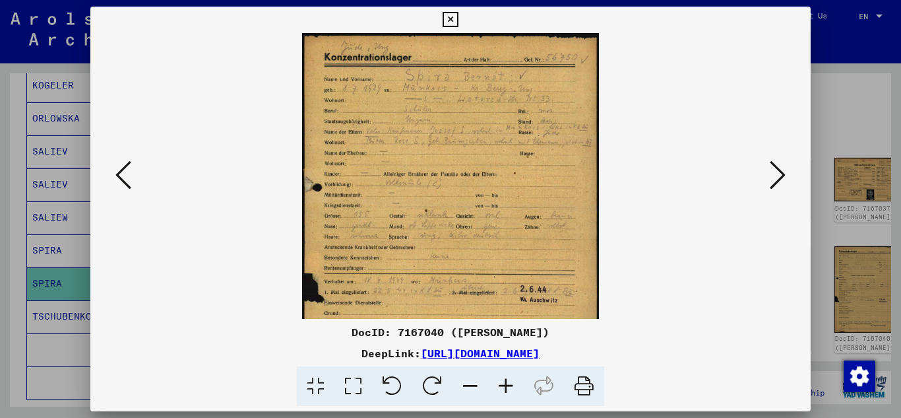
click at [499, 381] on icon at bounding box center [506, 386] width 36 height 40
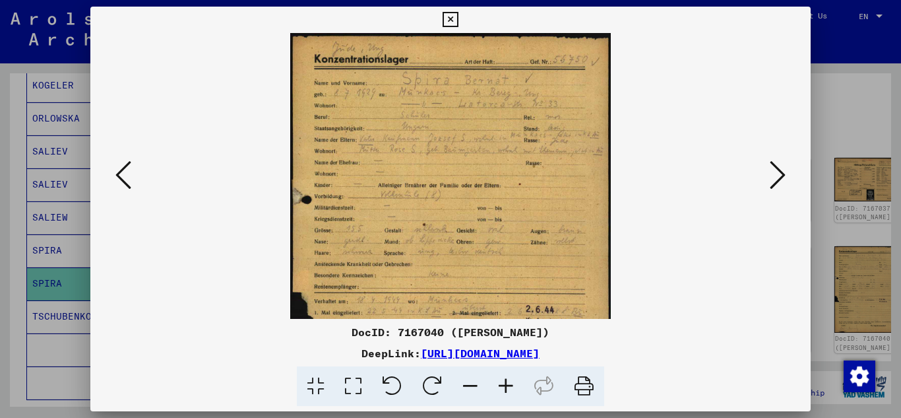
click at [499, 381] on icon at bounding box center [506, 386] width 36 height 40
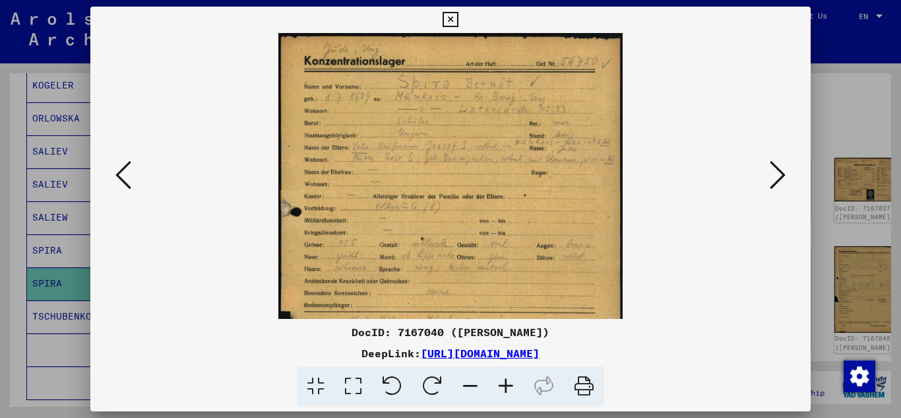
click at [499, 380] on icon at bounding box center [506, 386] width 36 height 40
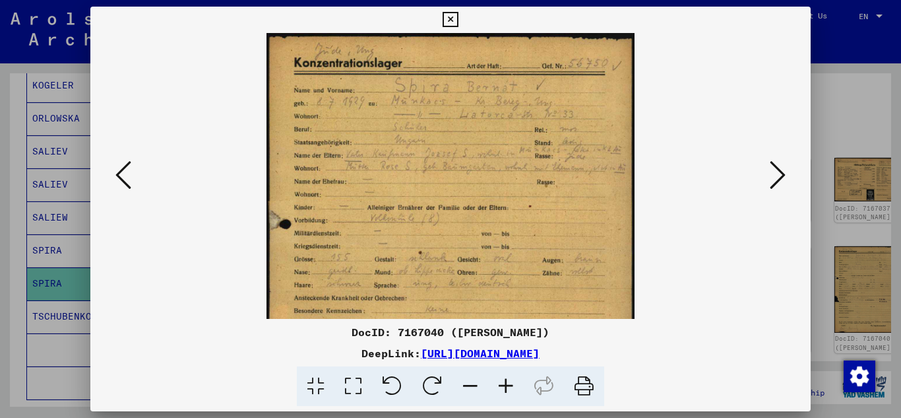
click at [499, 380] on icon at bounding box center [506, 386] width 36 height 40
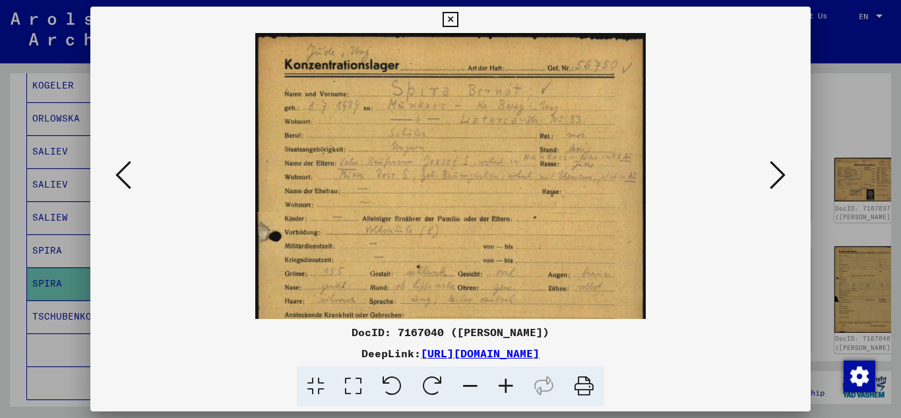
click at [499, 380] on icon at bounding box center [506, 386] width 36 height 40
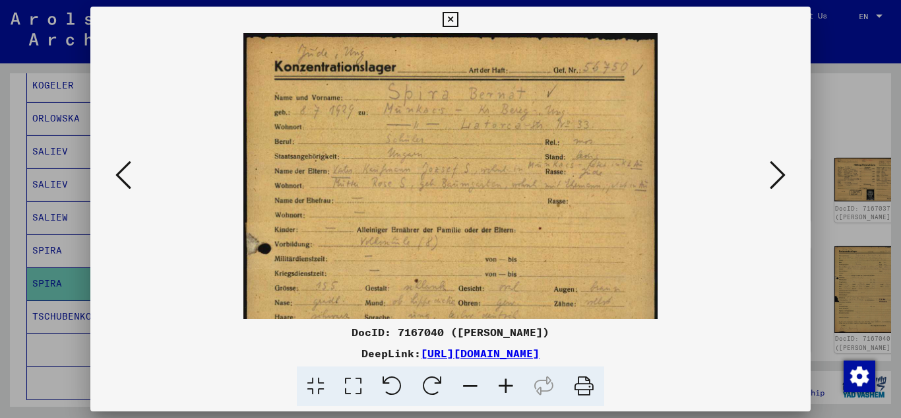
click at [499, 380] on icon at bounding box center [506, 386] width 36 height 40
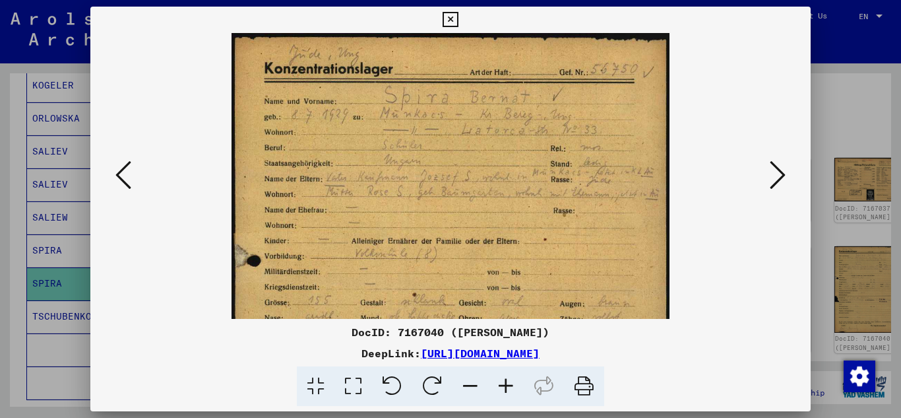
click at [499, 380] on icon at bounding box center [506, 386] width 36 height 40
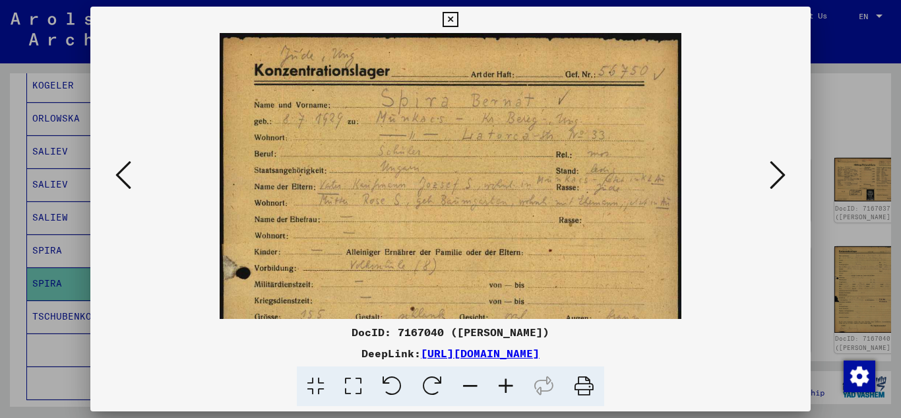
click at [499, 380] on icon at bounding box center [506, 386] width 36 height 40
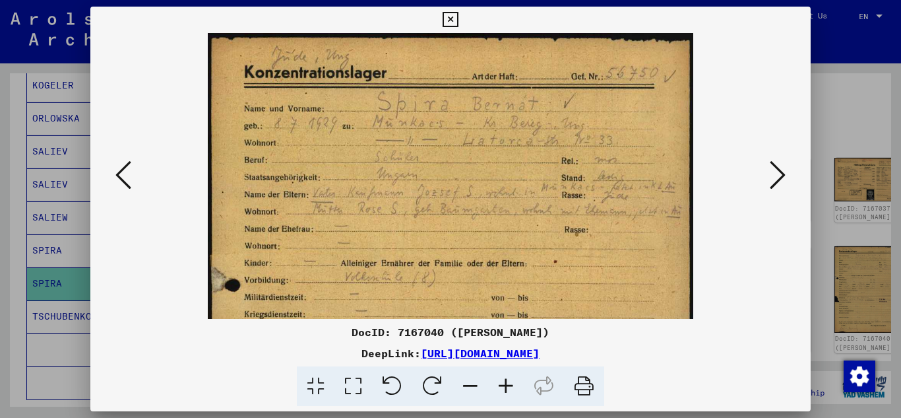
click at [499, 380] on icon at bounding box center [506, 386] width 36 height 40
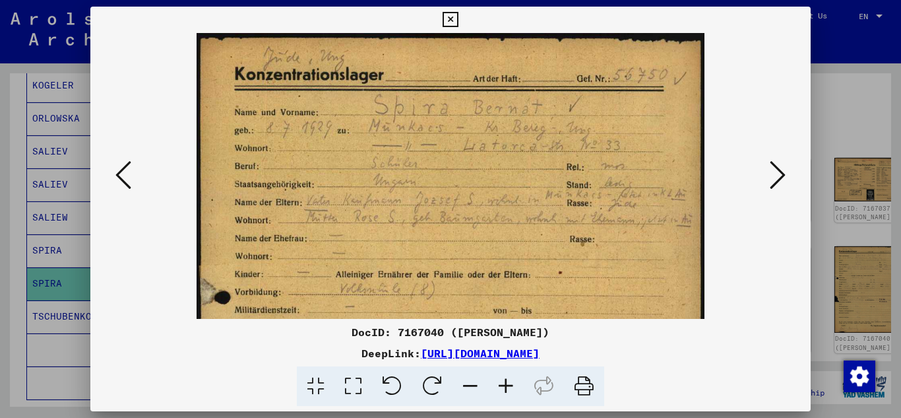
click at [499, 377] on icon at bounding box center [506, 386] width 36 height 40
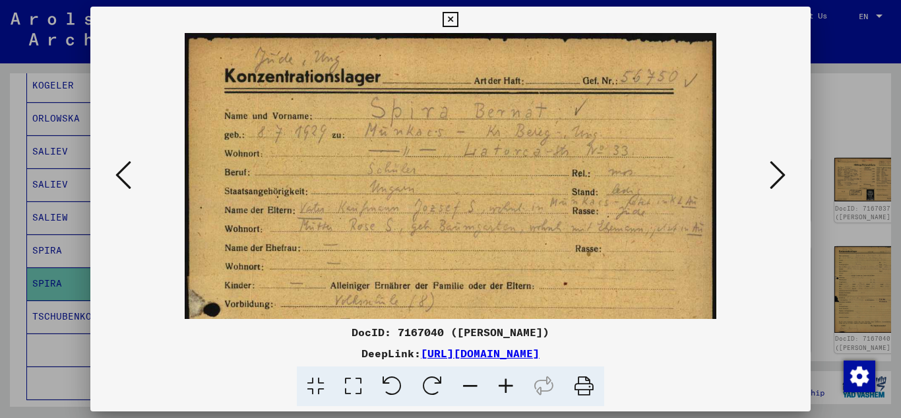
click at [445, 19] on icon at bounding box center [450, 20] width 15 height 16
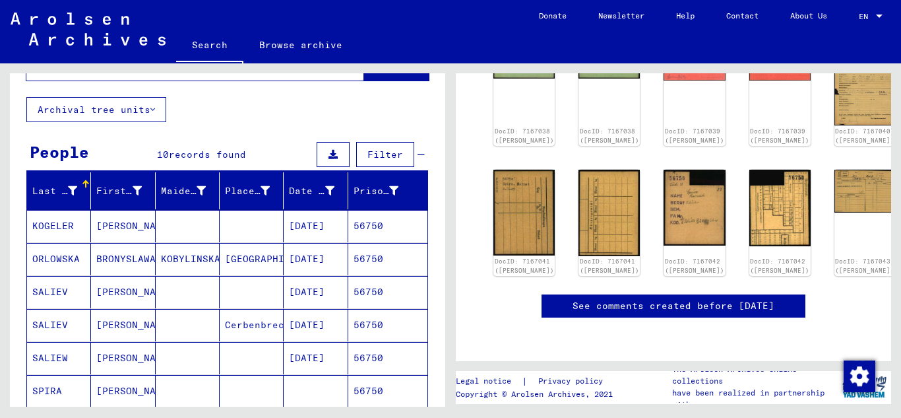
scroll to position [0, 0]
